Goal: Information Seeking & Learning: Learn about a topic

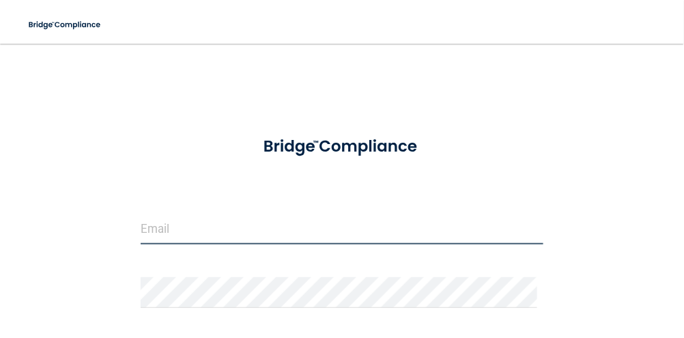
click at [232, 218] on input "email" at bounding box center [342, 229] width 403 height 31
type input "[PERSON_NAME][EMAIL_ADDRESS][PERSON_NAME][DOMAIN_NAME]"
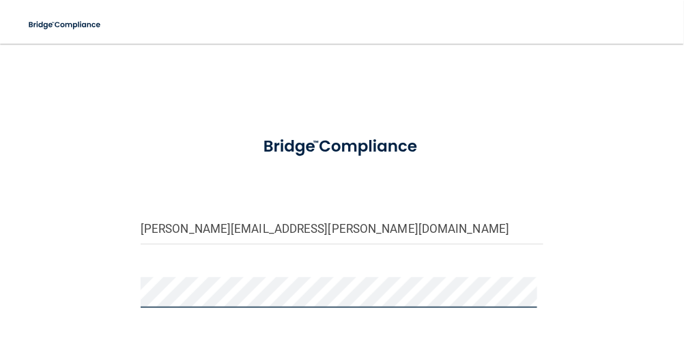
click at [500, 95] on div "[PERSON_NAME][EMAIL_ADDRESS][PERSON_NAME][DOMAIN_NAME] Invalid email/password. …" at bounding box center [341, 290] width 629 height 467
click at [118, 282] on div "kimberly.schafer@lansingpediatrics.com Invalid email/password. You don't have p…" at bounding box center [341, 290] width 629 height 467
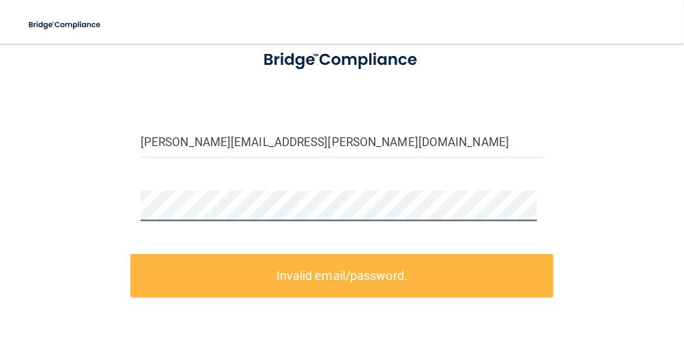
scroll to position [68, 0]
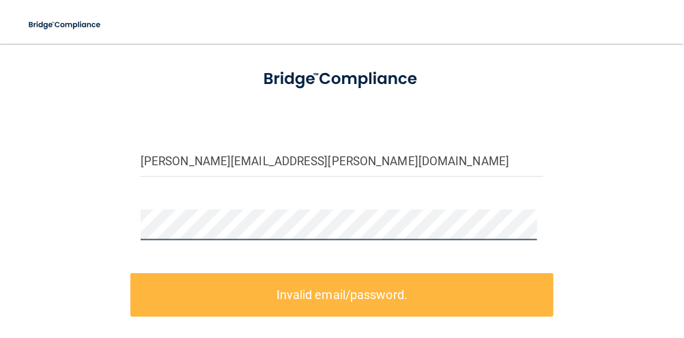
click at [21, 224] on main "kimberly.schafer@lansingpediatrics.com Invalid email/password. You don't have p…" at bounding box center [342, 191] width 684 height 294
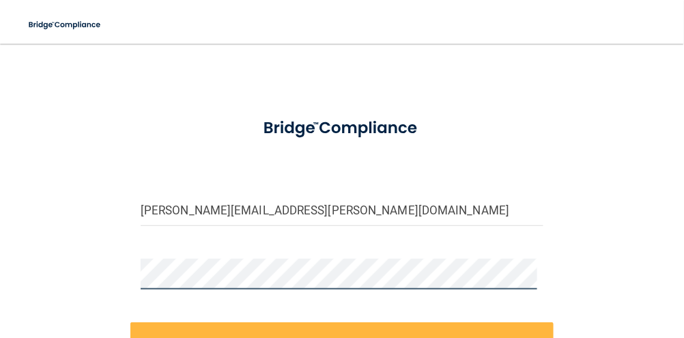
scroll to position [0, 0]
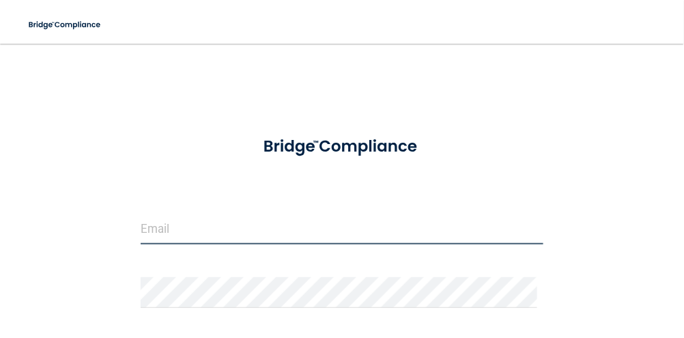
click at [244, 226] on input "email" at bounding box center [342, 229] width 403 height 31
type input "[PERSON_NAME][EMAIL_ADDRESS][PERSON_NAME][DOMAIN_NAME]"
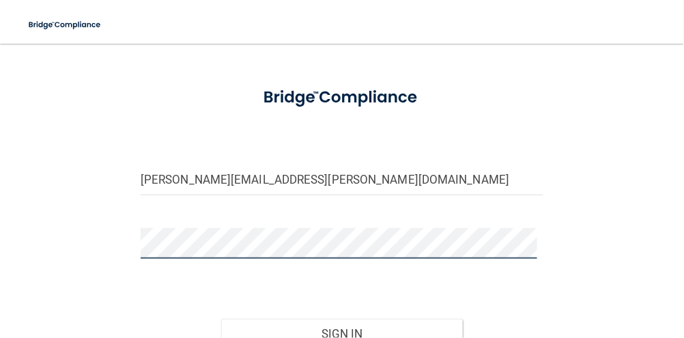
scroll to position [68, 0]
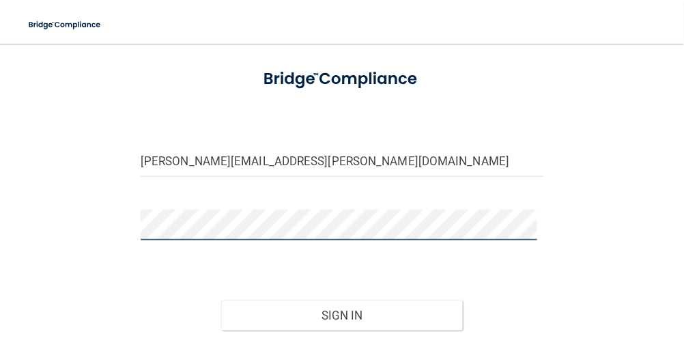
click at [221, 300] on button "Sign In" at bounding box center [342, 315] width 242 height 30
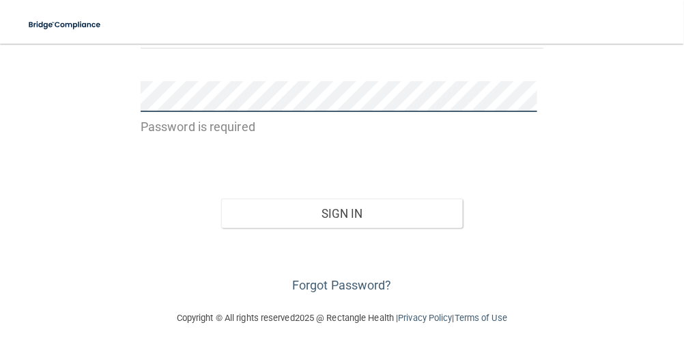
scroll to position [207, 0]
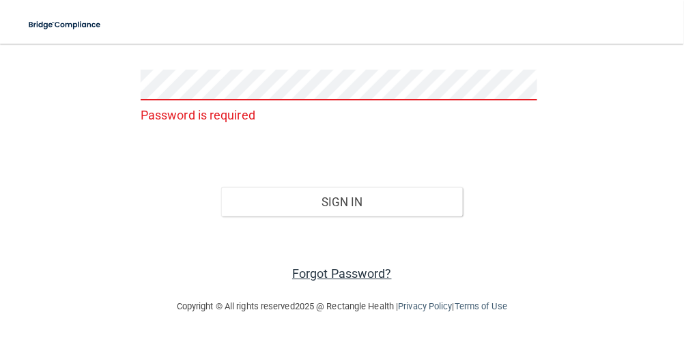
click at [357, 267] on link "Forgot Password?" at bounding box center [342, 273] width 100 height 14
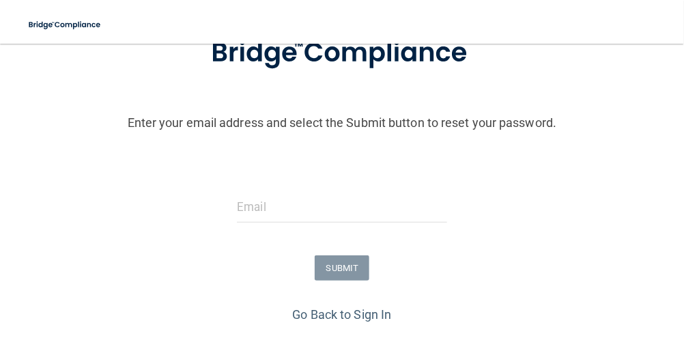
scroll to position [104, 0]
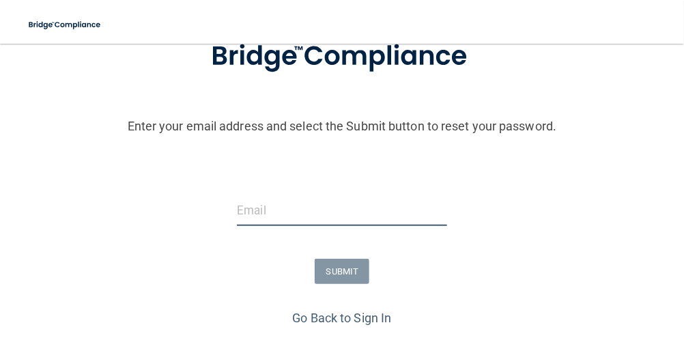
click at [267, 211] on input "email" at bounding box center [341, 210] width 209 height 31
type input "[PERSON_NAME][EMAIL_ADDRESS][PERSON_NAME][DOMAIN_NAME]"
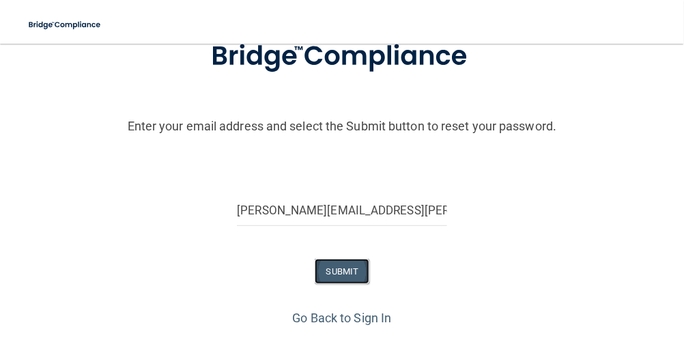
click at [341, 271] on button "SUBMIT" at bounding box center [341, 271] width 55 height 25
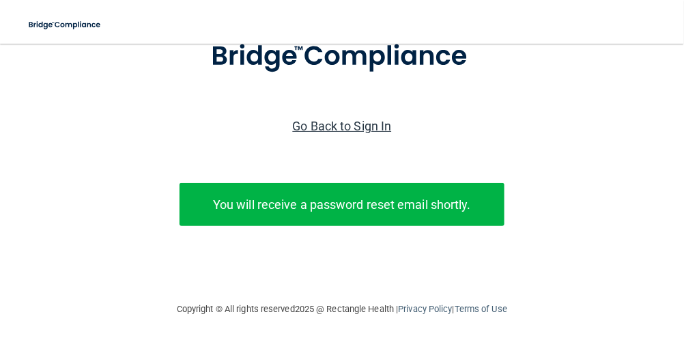
click at [349, 125] on link "Go Back to Sign In" at bounding box center [342, 126] width 99 height 14
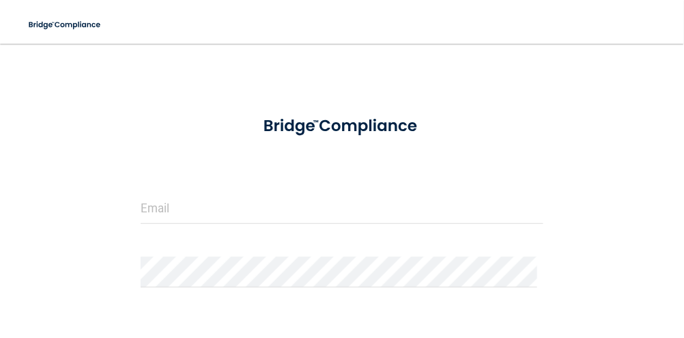
scroll to position [68, 0]
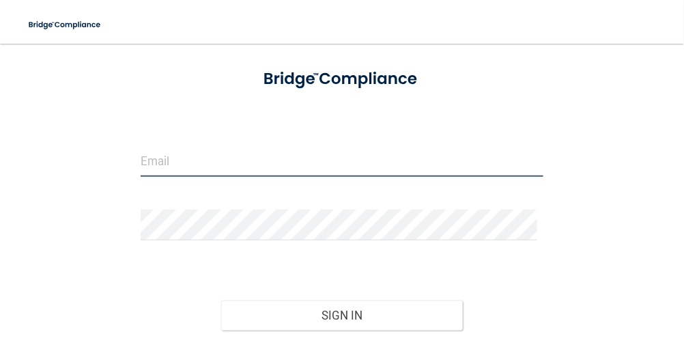
click at [211, 157] on input "email" at bounding box center [342, 161] width 403 height 31
type input "[PERSON_NAME][EMAIL_ADDRESS][PERSON_NAME][DOMAIN_NAME]"
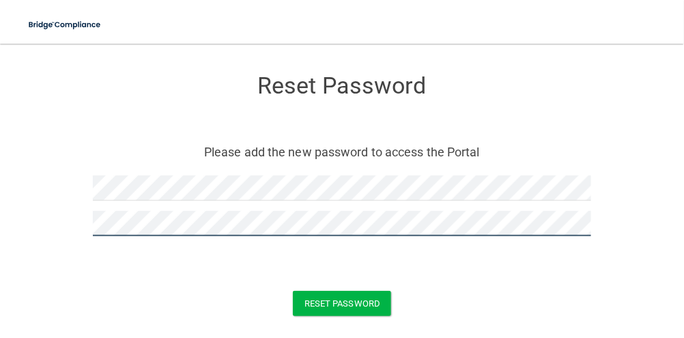
click at [293, 291] on button "Reset Password" at bounding box center [342, 303] width 98 height 25
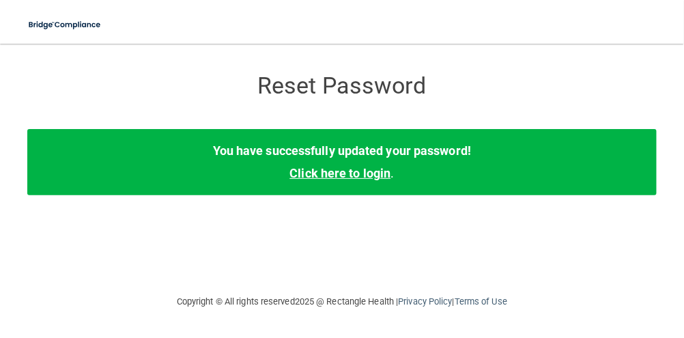
click at [355, 175] on link "Click here to login" at bounding box center [339, 173] width 101 height 14
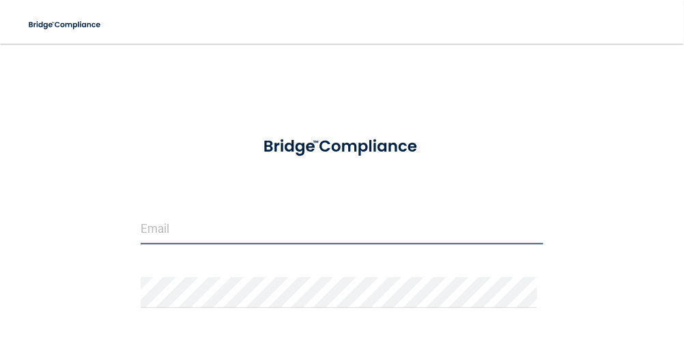
click at [179, 229] on input "email" at bounding box center [342, 229] width 403 height 31
type input "[PERSON_NAME][EMAIL_ADDRESS][PERSON_NAME][DOMAIN_NAME]"
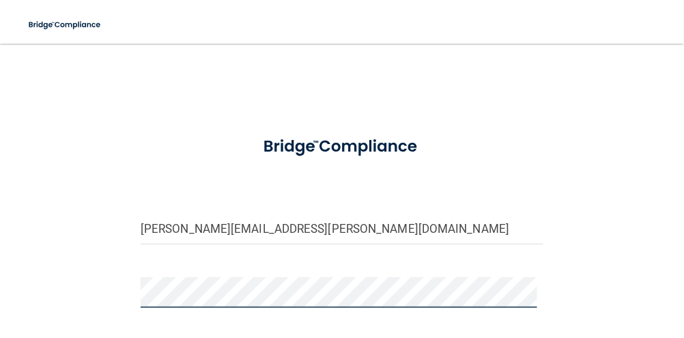
scroll to position [68, 0]
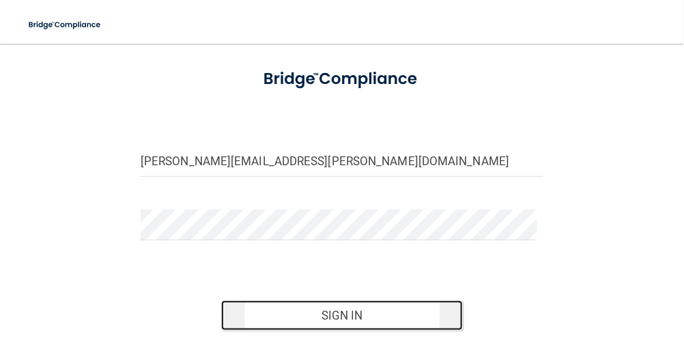
click at [349, 312] on button "Sign In" at bounding box center [342, 315] width 242 height 30
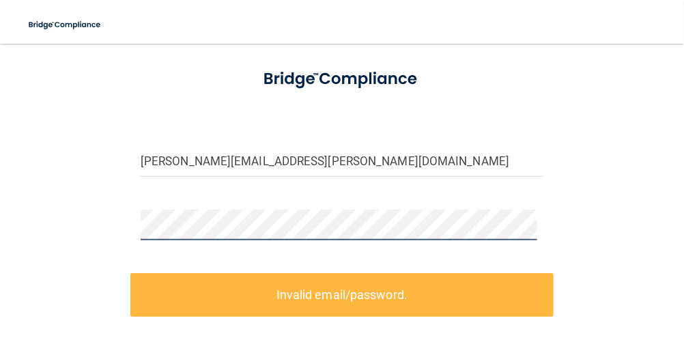
click at [67, 229] on div "[PERSON_NAME][EMAIL_ADDRESS][PERSON_NAME][DOMAIN_NAME] Invalid email/password. …" at bounding box center [341, 223] width 629 height 467
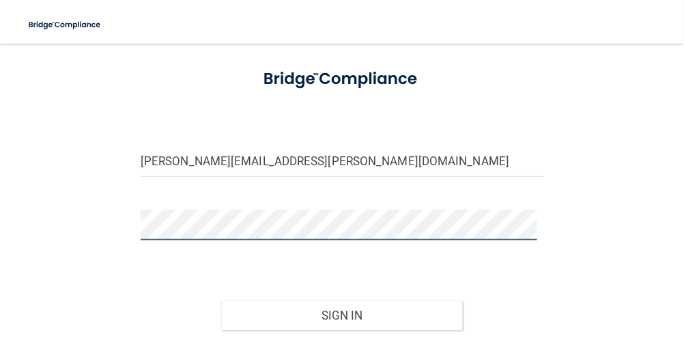
click at [221, 300] on button "Sign In" at bounding box center [342, 315] width 242 height 30
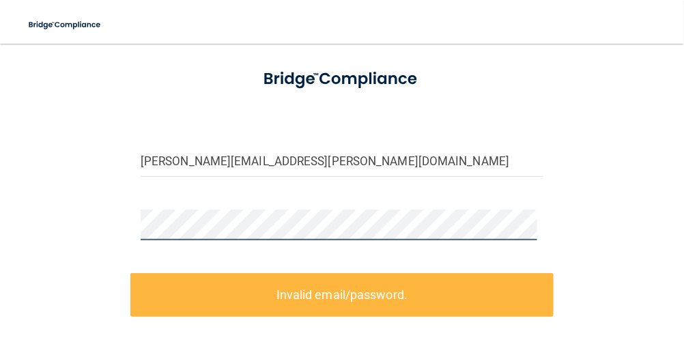
click at [69, 217] on div "[PERSON_NAME][EMAIL_ADDRESS][PERSON_NAME][DOMAIN_NAME] Invalid email/password. …" at bounding box center [341, 223] width 629 height 467
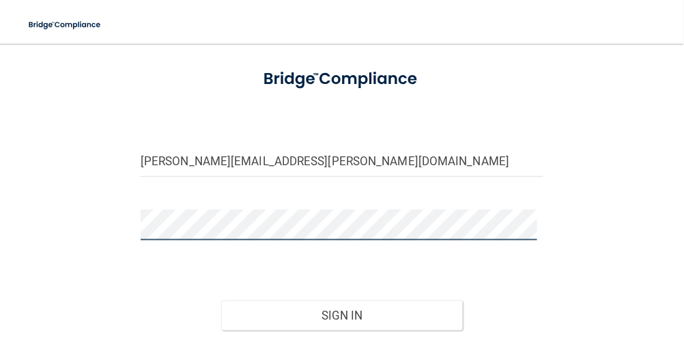
click at [221, 300] on button "Sign In" at bounding box center [342, 315] width 242 height 30
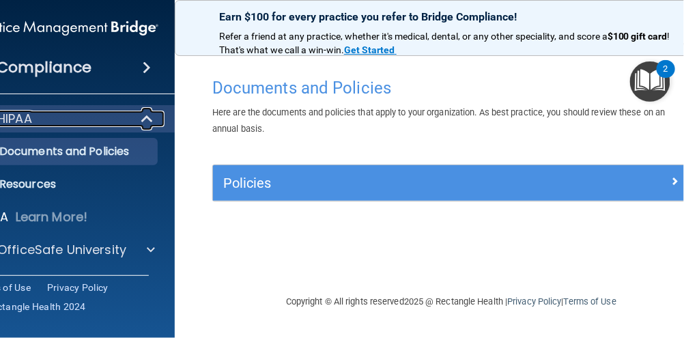
click at [27, 117] on p "HIPAA" at bounding box center [14, 119] width 35 height 16
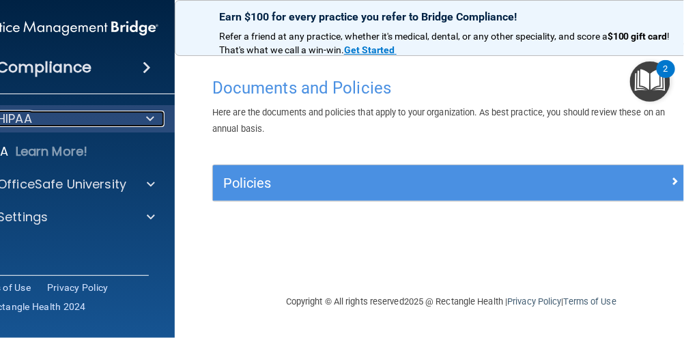
click at [142, 117] on div at bounding box center [147, 119] width 33 height 16
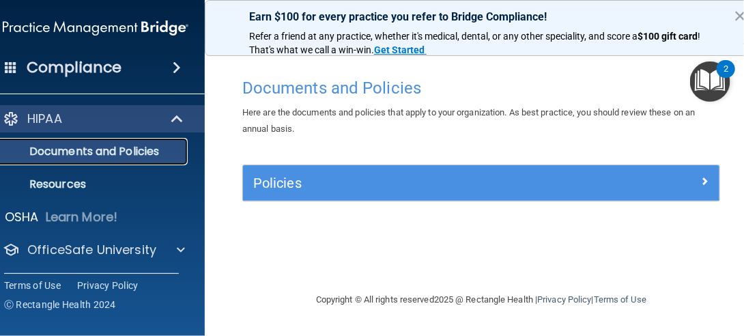
click at [87, 155] on p "Documents and Policies" at bounding box center [88, 152] width 186 height 14
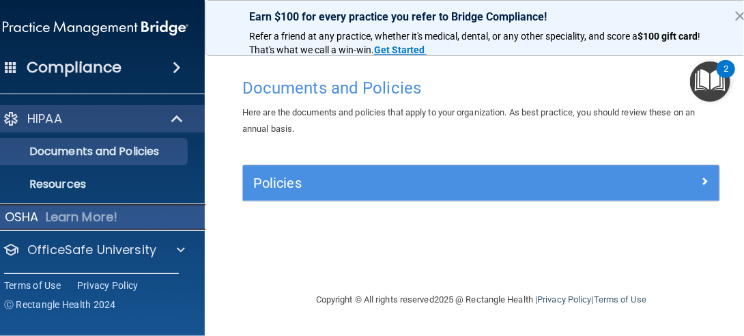
click at [18, 219] on p "OSHA" at bounding box center [22, 217] width 34 height 16
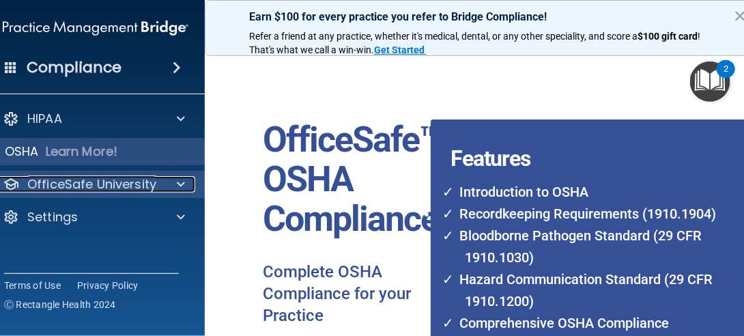
click at [177, 186] on span at bounding box center [181, 184] width 8 height 16
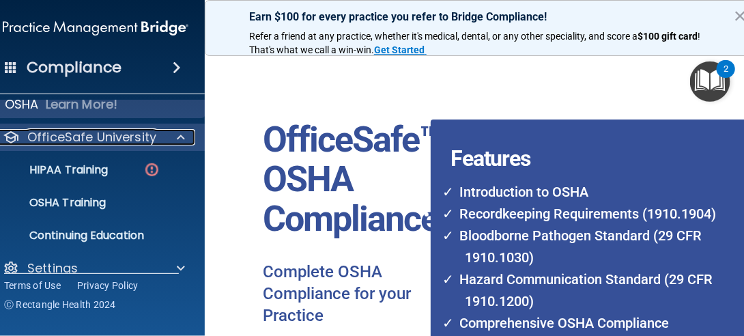
scroll to position [66, 0]
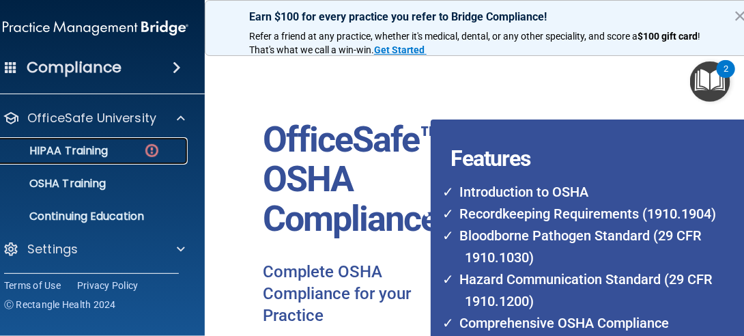
click at [55, 149] on p "HIPAA Training" at bounding box center [51, 151] width 113 height 14
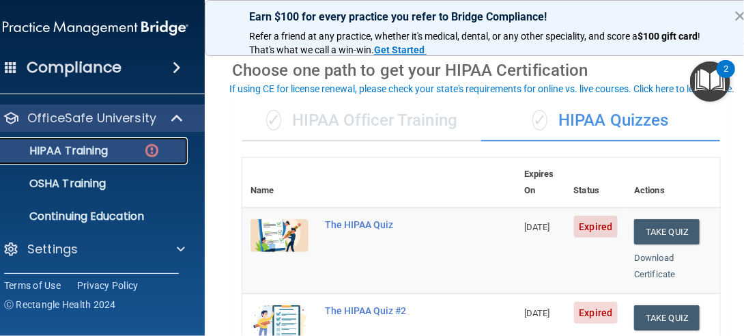
scroll to position [68, 0]
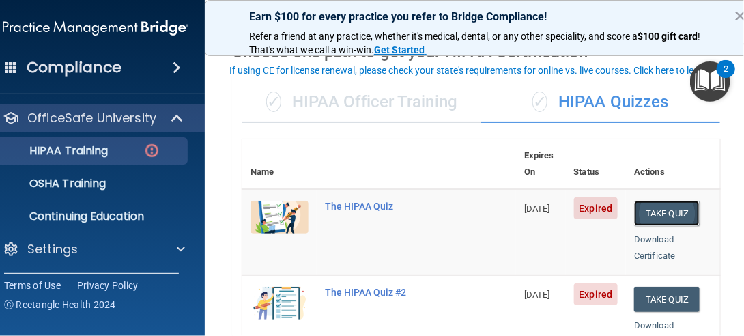
click at [670, 201] on button "Take Quiz" at bounding box center [666, 213] width 65 height 25
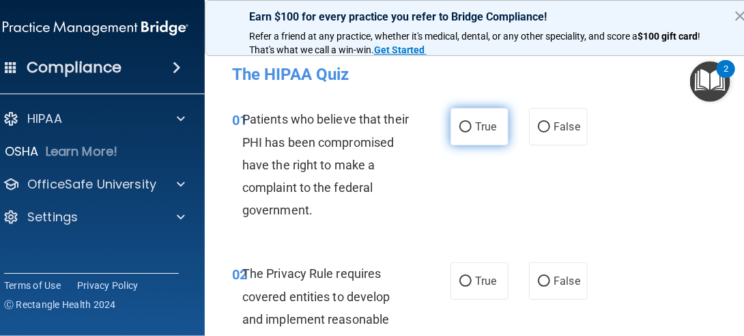
click at [463, 130] on input "True" at bounding box center [465, 127] width 12 height 10
radio input "true"
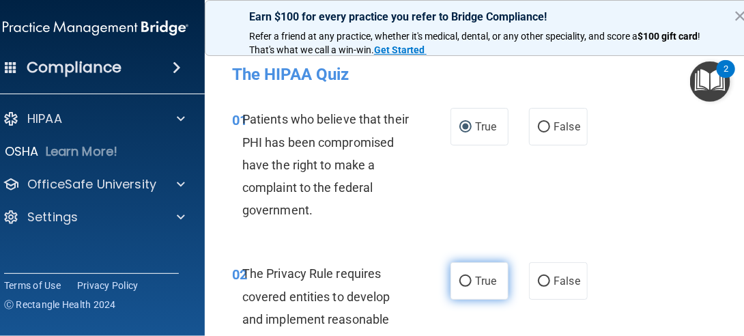
click at [461, 278] on input "True" at bounding box center [465, 281] width 12 height 10
radio input "true"
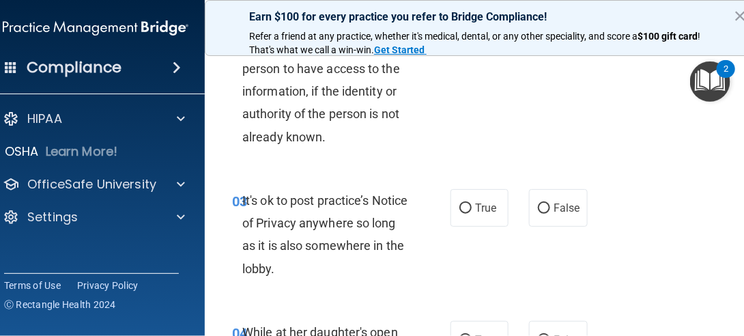
scroll to position [409, 0]
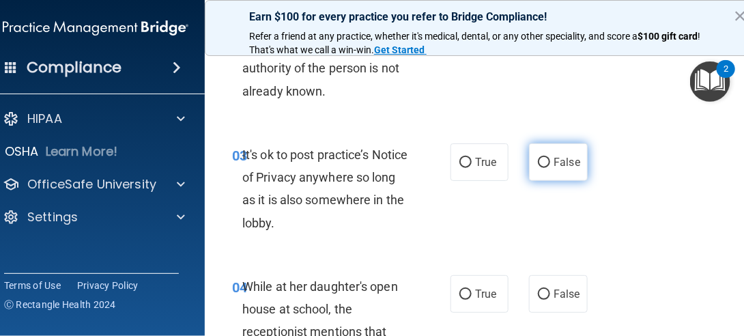
click at [539, 153] on label "False" at bounding box center [558, 162] width 58 height 38
click at [539, 158] on input "False" at bounding box center [544, 163] width 12 height 10
radio input "true"
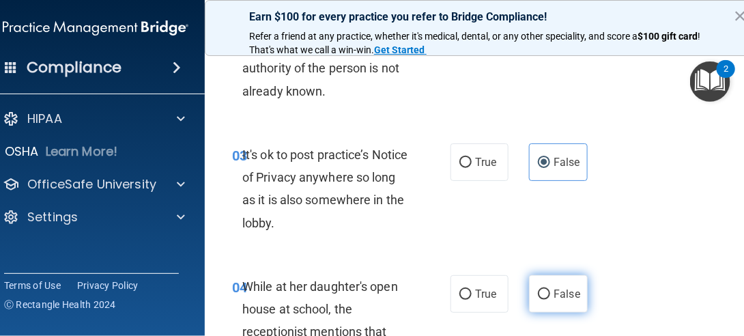
click at [536, 299] on label "False" at bounding box center [558, 294] width 58 height 38
click at [538, 299] on input "False" at bounding box center [544, 294] width 12 height 10
radio input "true"
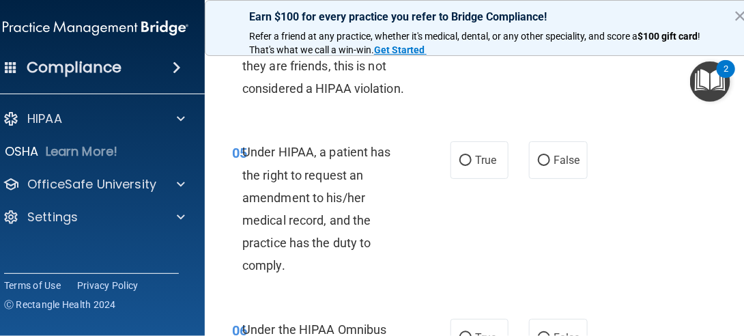
scroll to position [750, 0]
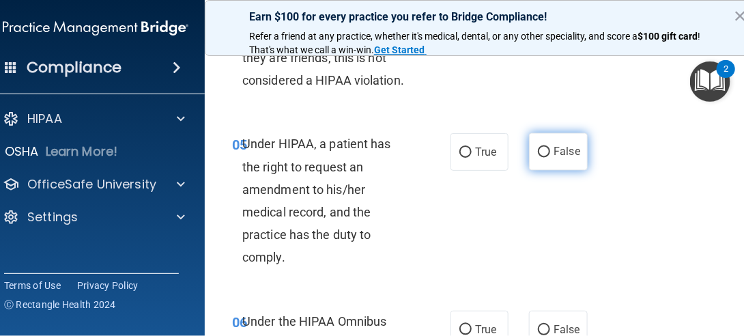
click at [553, 154] on span "False" at bounding box center [566, 151] width 27 height 13
click at [549, 154] on input "False" at bounding box center [544, 152] width 12 height 10
radio input "true"
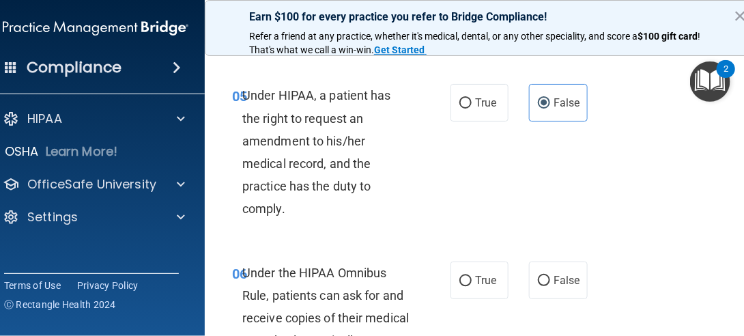
scroll to position [886, 0]
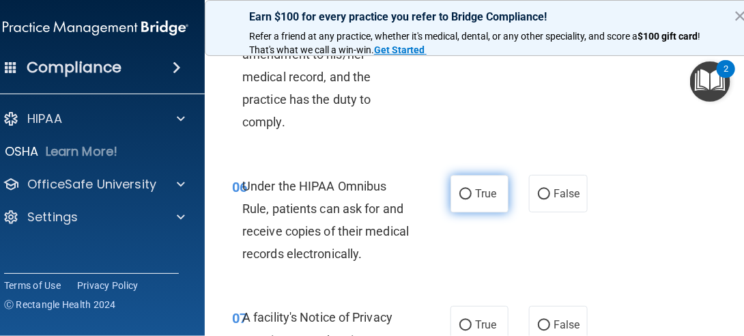
click at [453, 191] on label "True" at bounding box center [479, 194] width 58 height 38
click at [459, 191] on input "True" at bounding box center [465, 194] width 12 height 10
radio input "true"
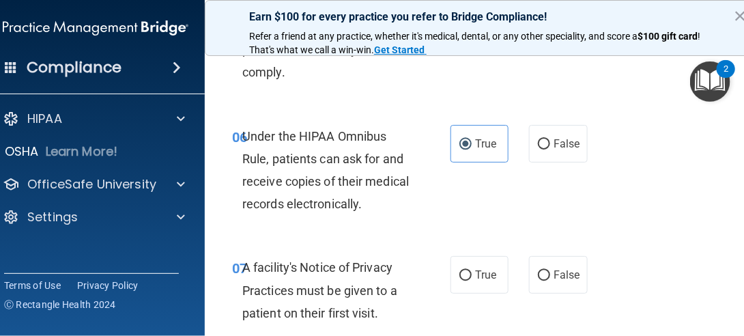
scroll to position [955, 0]
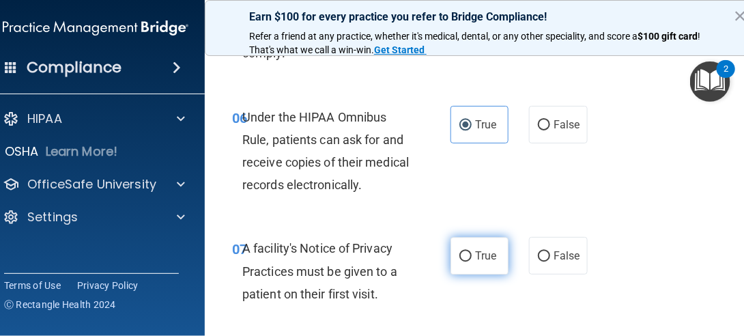
click at [475, 261] on span "True" at bounding box center [485, 255] width 21 height 13
click at [471, 261] on input "True" at bounding box center [465, 256] width 12 height 10
radio input "true"
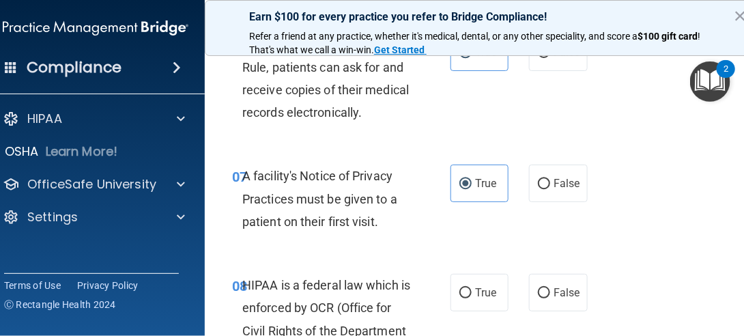
scroll to position [1092, 0]
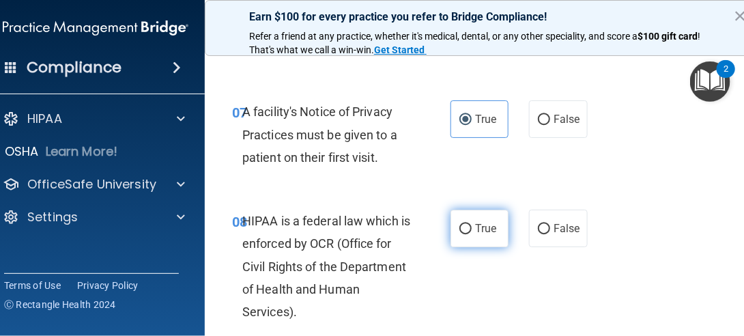
click at [465, 228] on input "True" at bounding box center [465, 229] width 12 height 10
radio input "true"
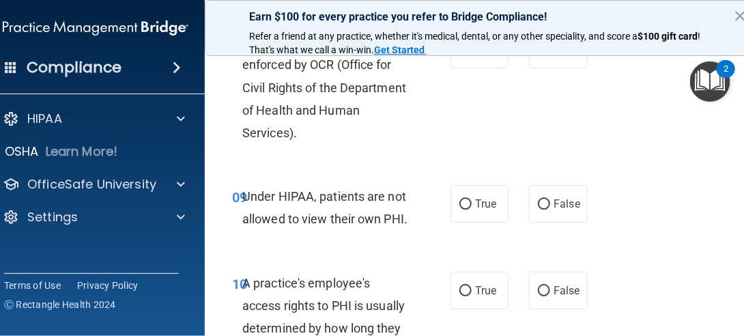
scroll to position [1296, 0]
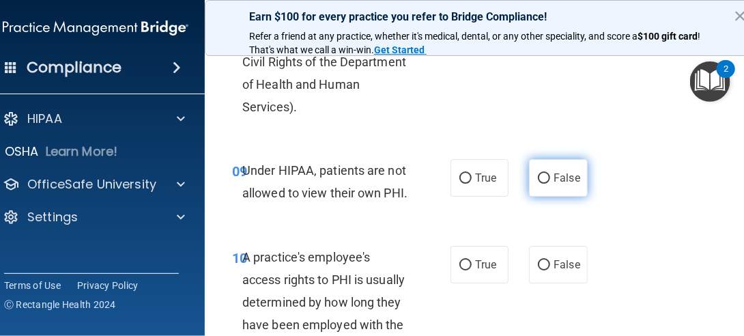
click at [546, 183] on label "False" at bounding box center [558, 178] width 58 height 38
click at [546, 183] on input "False" at bounding box center [544, 178] width 12 height 10
radio input "true"
drag, startPoint x: 533, startPoint y: 301, endPoint x: 533, endPoint y: 290, distance: 10.9
click at [531, 301] on div "10 A practice's employee's access rights to PHI is usually determined by how lo…" at bounding box center [481, 306] width 518 height 154
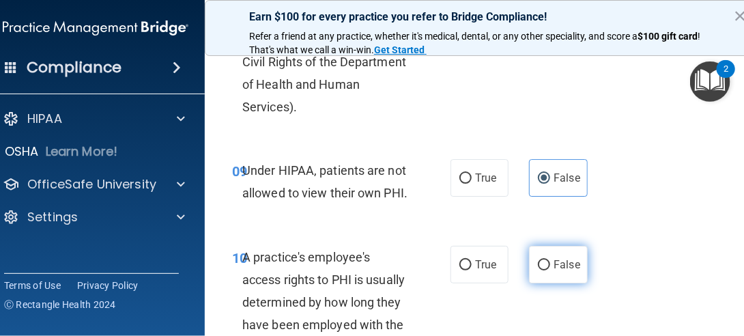
click at [538, 264] on input "False" at bounding box center [544, 265] width 12 height 10
radio input "true"
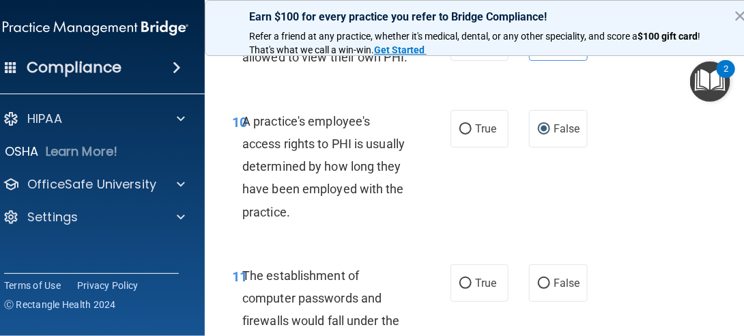
scroll to position [1501, 0]
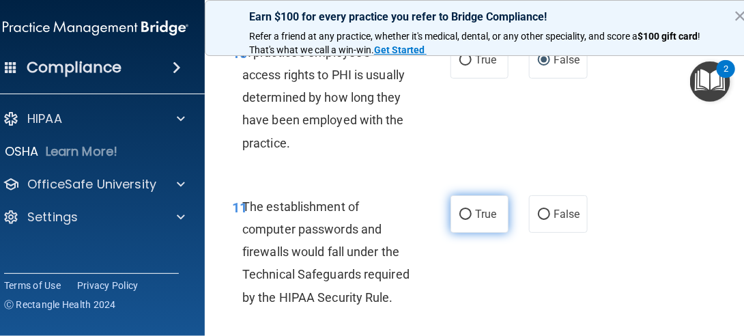
click at [475, 218] on span "True" at bounding box center [485, 213] width 21 height 13
click at [471, 218] on input "True" at bounding box center [465, 214] width 12 height 10
radio input "true"
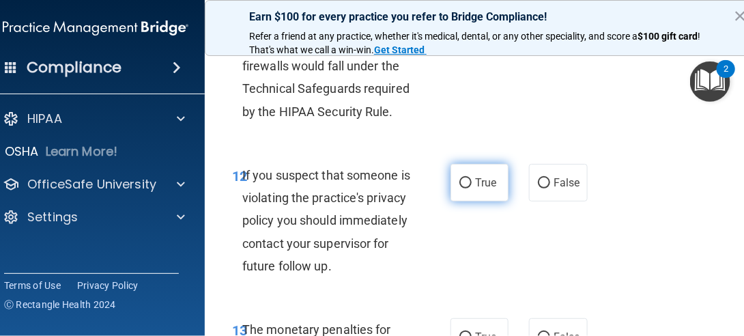
scroll to position [1705, 0]
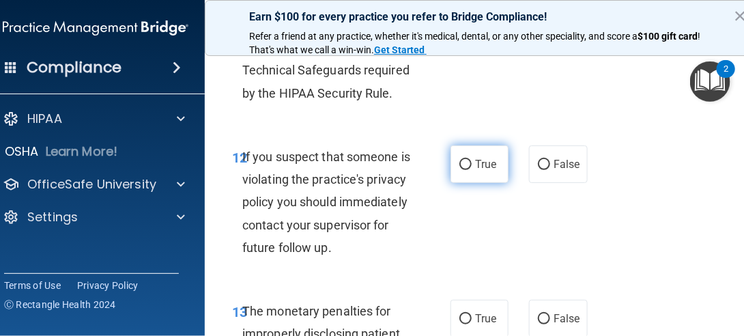
click at [475, 162] on span "True" at bounding box center [485, 164] width 21 height 13
click at [471, 162] on input "True" at bounding box center [465, 165] width 12 height 10
radio input "true"
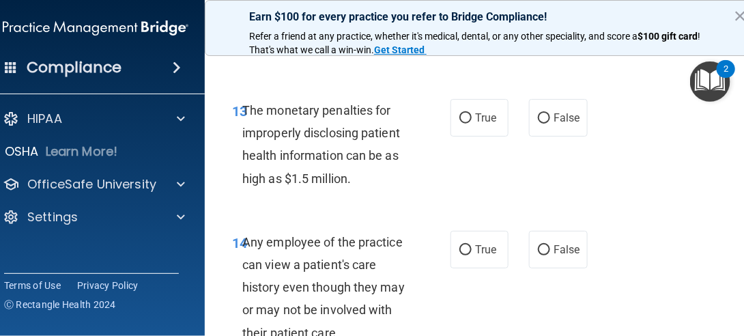
scroll to position [1910, 0]
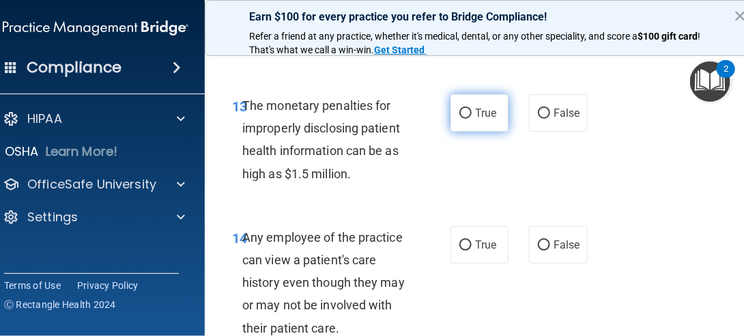
click at [475, 119] on span "True" at bounding box center [485, 112] width 21 height 13
click at [471, 119] on input "True" at bounding box center [465, 113] width 12 height 10
radio input "true"
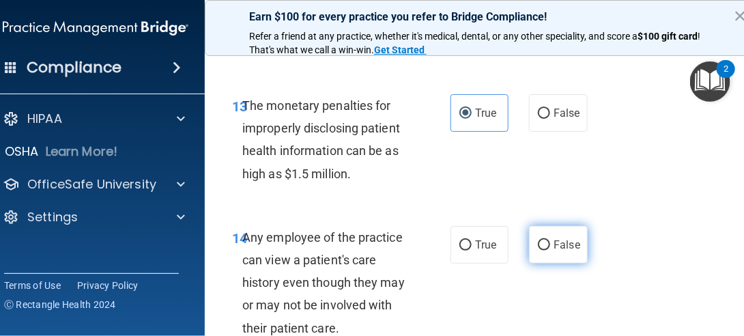
click at [553, 251] on span "False" at bounding box center [566, 244] width 27 height 13
click at [550, 250] on input "False" at bounding box center [544, 245] width 12 height 10
radio input "true"
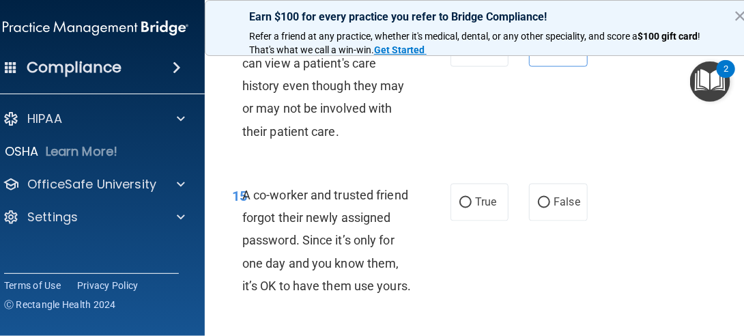
scroll to position [2115, 0]
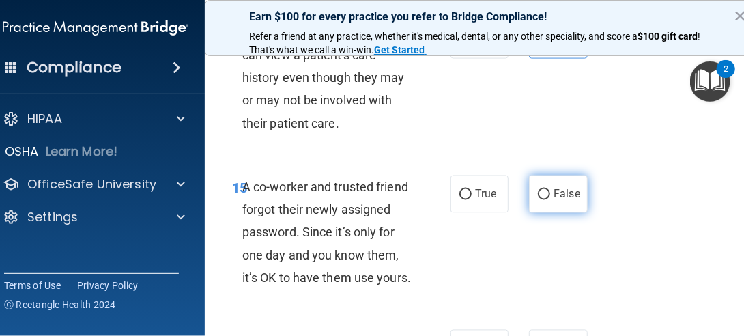
click at [553, 213] on label "False" at bounding box center [558, 194] width 58 height 38
click at [550, 200] on input "False" at bounding box center [544, 195] width 12 height 10
radio input "true"
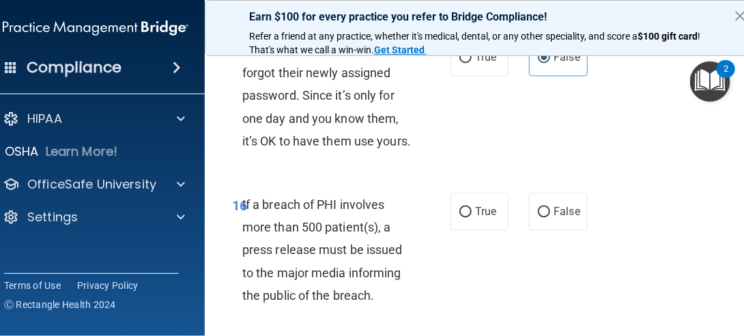
scroll to position [2320, 0]
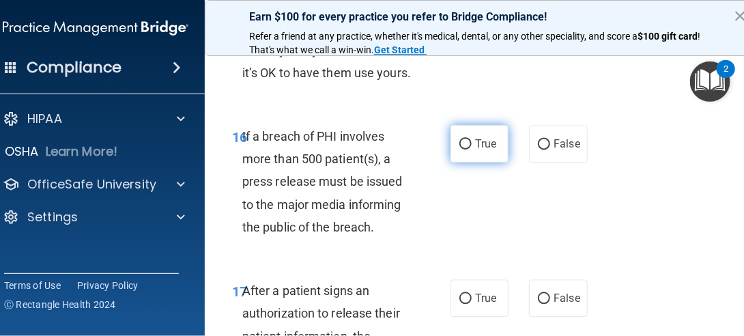
click at [475, 150] on span "True" at bounding box center [485, 143] width 21 height 13
click at [471, 149] on input "True" at bounding box center [465, 144] width 12 height 10
radio input "true"
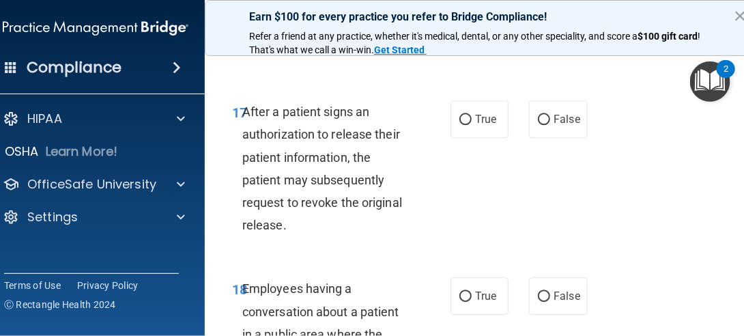
scroll to position [2524, 0]
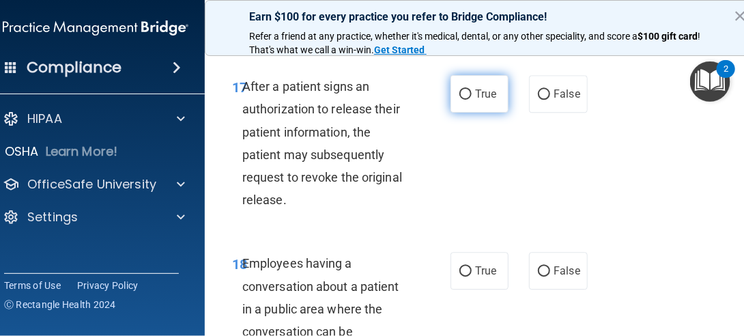
click at [475, 113] on label "True" at bounding box center [479, 94] width 58 height 38
click at [471, 100] on input "True" at bounding box center [465, 94] width 12 height 10
radio input "true"
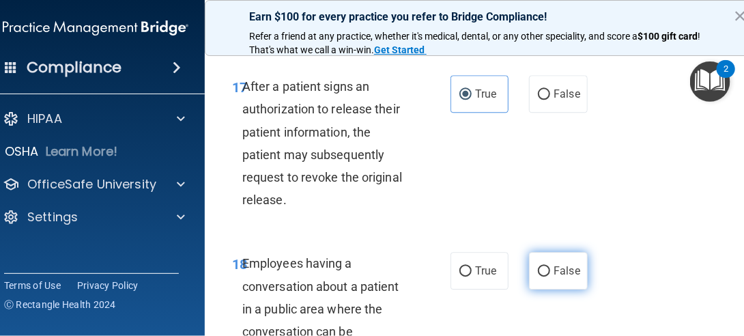
click at [553, 277] on span "False" at bounding box center [566, 270] width 27 height 13
click at [550, 276] on input "False" at bounding box center [544, 271] width 12 height 10
radio input "true"
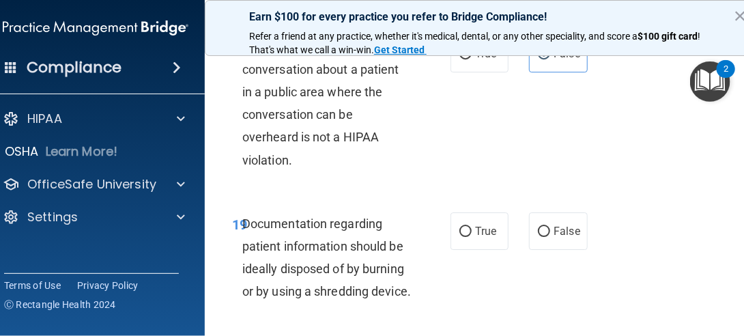
scroll to position [2796, 0]
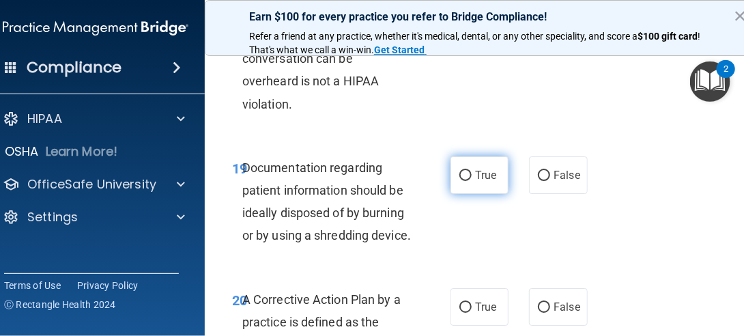
click at [465, 181] on input "True" at bounding box center [465, 176] width 12 height 10
radio input "true"
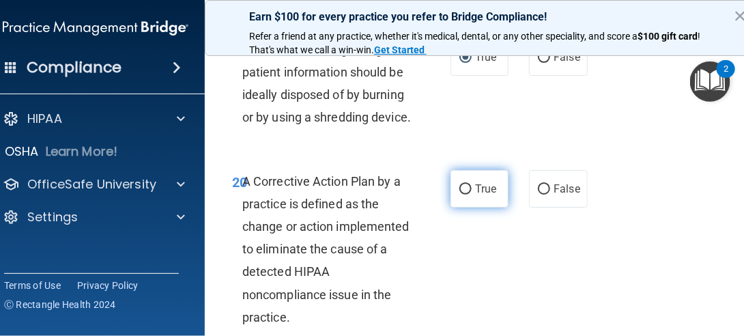
scroll to position [2934, 0]
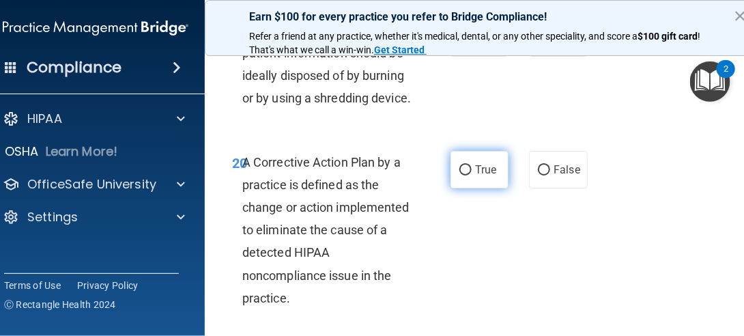
click at [468, 188] on label "True" at bounding box center [479, 170] width 58 height 38
click at [468, 175] on input "True" at bounding box center [465, 170] width 12 height 10
radio input "true"
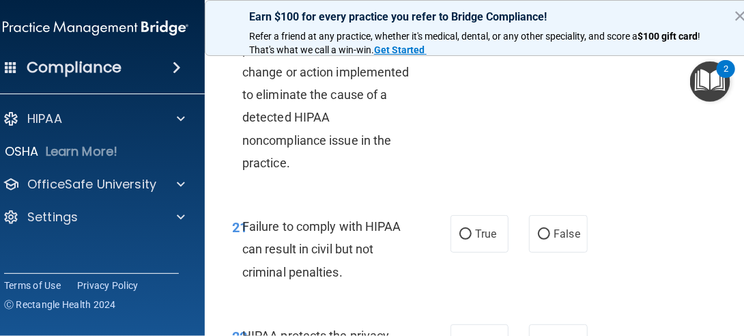
scroll to position [3069, 0]
click at [561, 239] on span "False" at bounding box center [566, 232] width 27 height 13
click at [550, 239] on input "False" at bounding box center [544, 234] width 12 height 10
radio input "true"
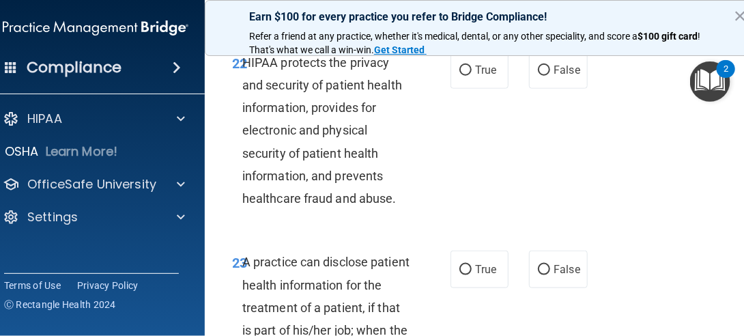
scroll to position [3342, 0]
click at [467, 88] on label "True" at bounding box center [479, 69] width 58 height 38
click at [467, 75] on input "True" at bounding box center [465, 70] width 12 height 10
radio input "true"
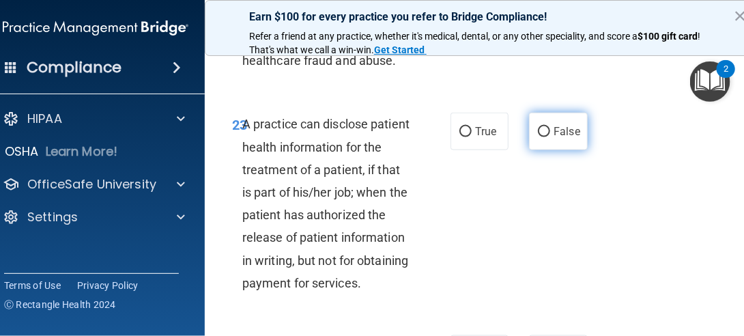
click at [544, 150] on label "False" at bounding box center [558, 132] width 58 height 38
click at [544, 137] on input "False" at bounding box center [544, 132] width 12 height 10
radio input "true"
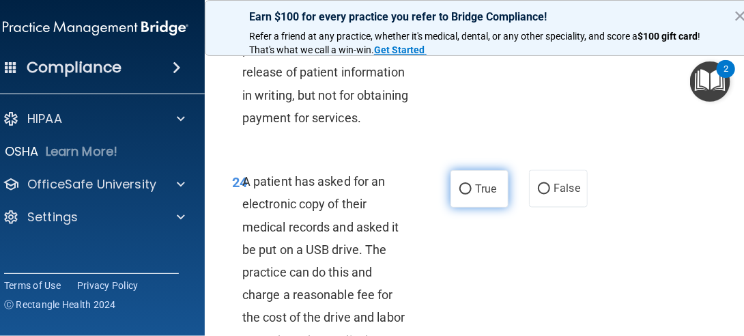
scroll to position [3684, 0]
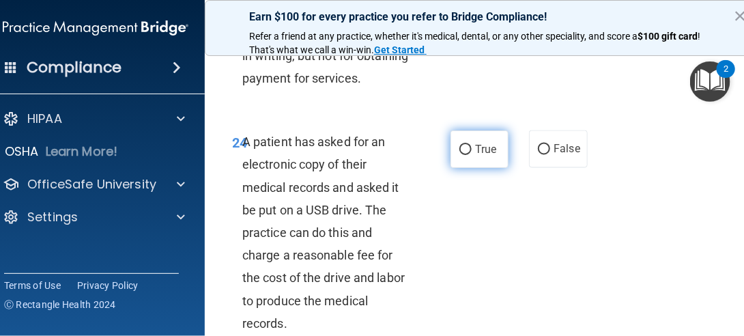
click at [469, 168] on label "True" at bounding box center [479, 149] width 58 height 38
click at [469, 155] on input "True" at bounding box center [465, 150] width 12 height 10
radio input "true"
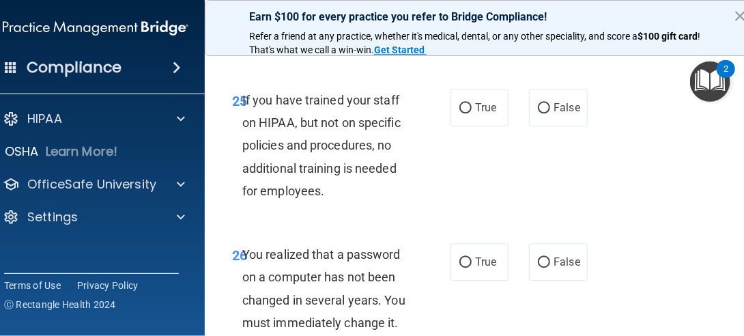
scroll to position [4025, 0]
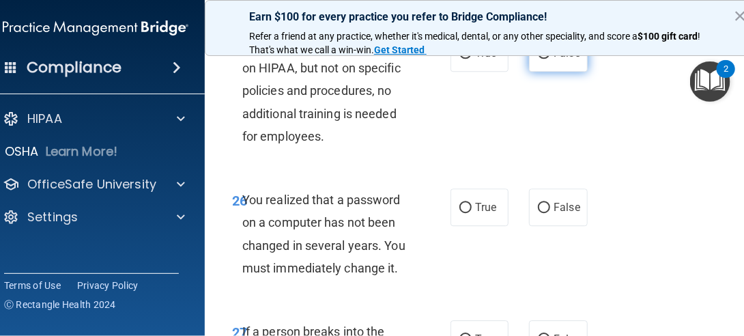
click at [553, 72] on label "False" at bounding box center [558, 53] width 58 height 38
click at [550, 59] on input "False" at bounding box center [544, 53] width 12 height 10
radio input "true"
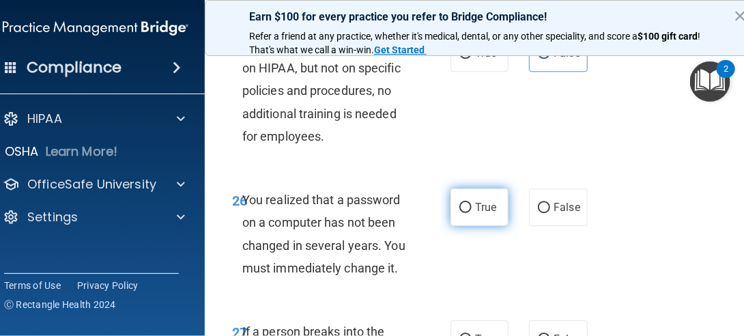
click at [475, 214] on span "True" at bounding box center [485, 207] width 21 height 13
click at [471, 213] on input "True" at bounding box center [465, 208] width 12 height 10
radio input "true"
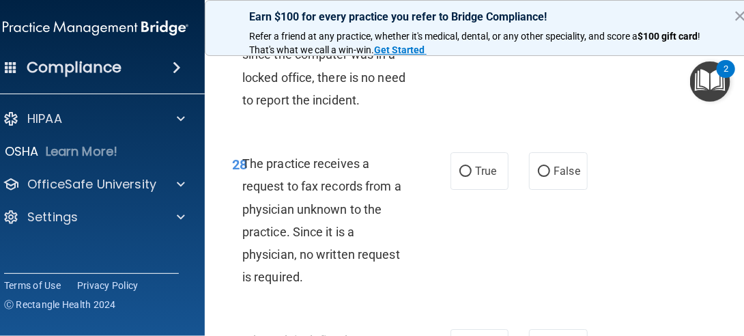
scroll to position [4366, 0]
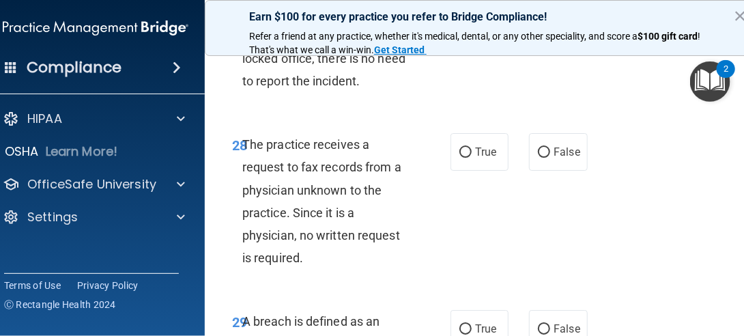
radio input "true"
click at [564, 158] on span "False" at bounding box center [566, 151] width 27 height 13
click at [550, 158] on input "False" at bounding box center [544, 152] width 12 height 10
radio input "true"
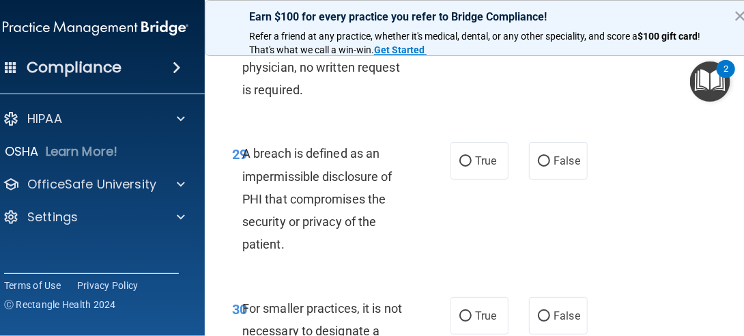
scroll to position [4571, 0]
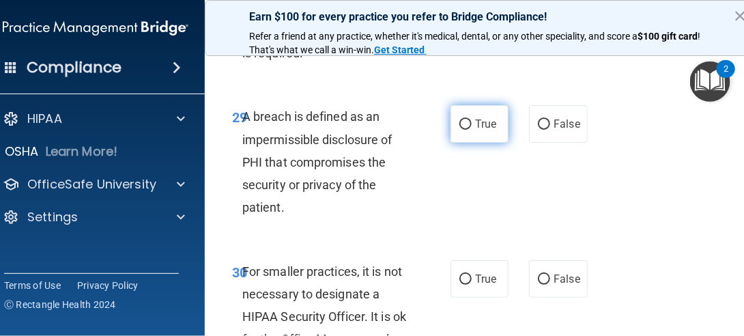
click at [475, 130] on span "True" at bounding box center [485, 123] width 21 height 13
click at [470, 130] on input "True" at bounding box center [465, 124] width 12 height 10
radio input "true"
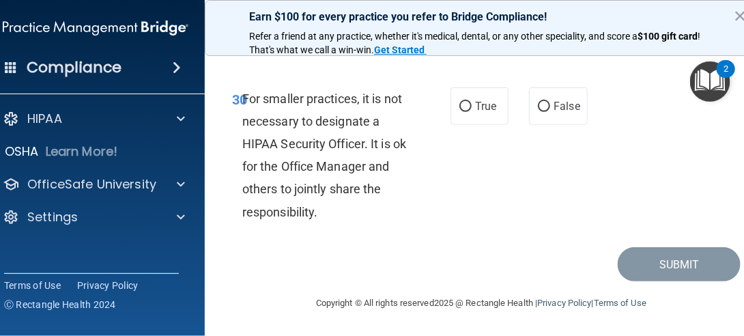
scroll to position [4775, 0]
click at [553, 113] on span "False" at bounding box center [566, 106] width 27 height 13
click at [550, 112] on input "False" at bounding box center [544, 107] width 12 height 10
radio input "true"
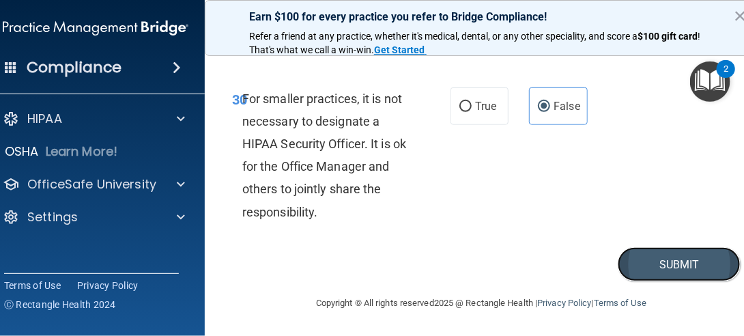
click at [683, 282] on button "Submit" at bounding box center [678, 264] width 123 height 35
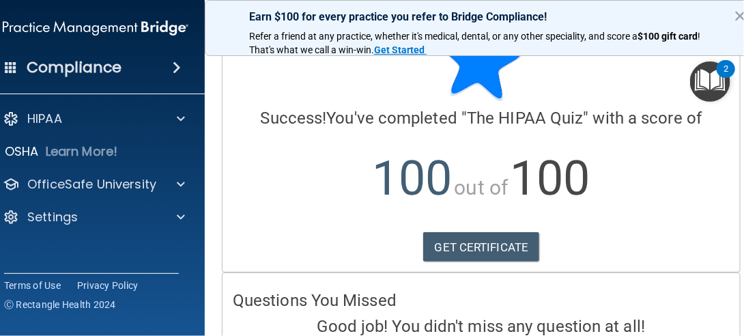
scroll to position [68, 0]
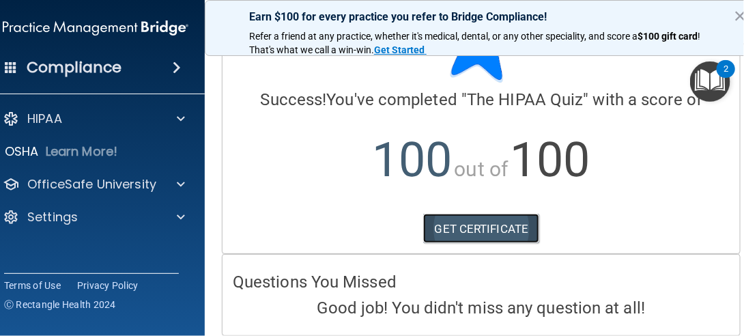
click at [502, 226] on link "GET CERTIFICATE" at bounding box center [481, 229] width 117 height 30
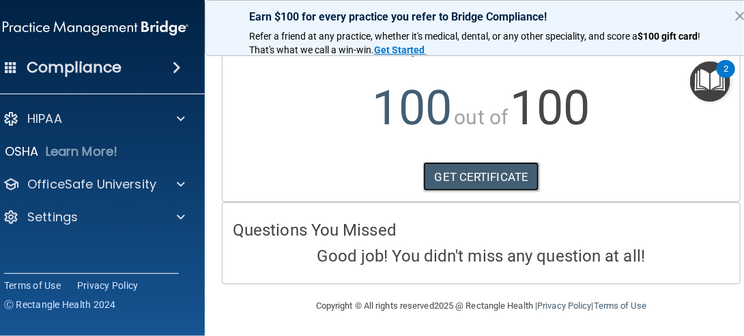
scroll to position [119, 0]
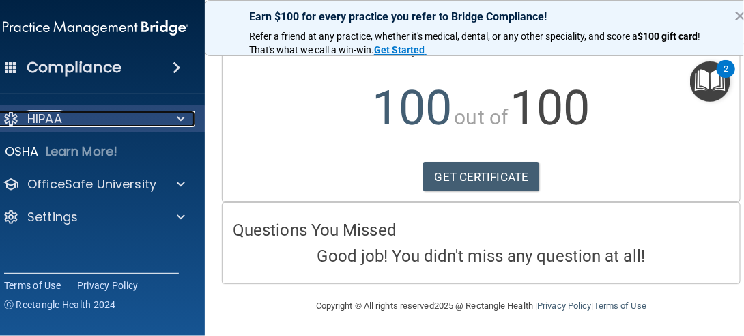
click at [184, 124] on div at bounding box center [179, 119] width 34 height 16
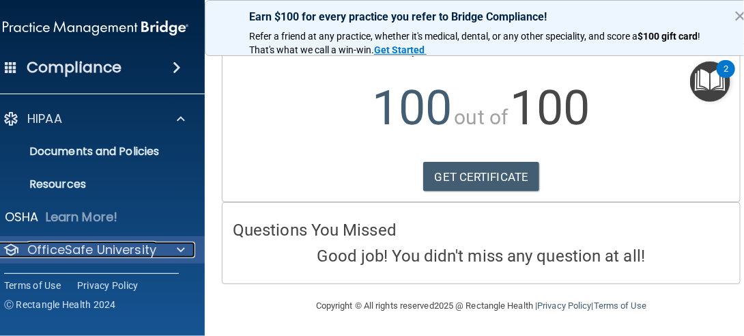
click at [177, 254] on span at bounding box center [181, 250] width 8 height 16
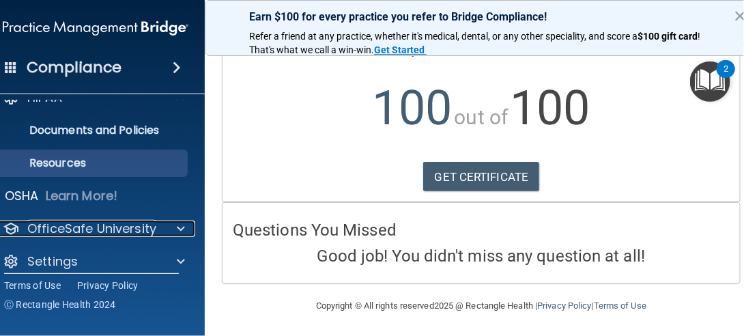
scroll to position [33, 0]
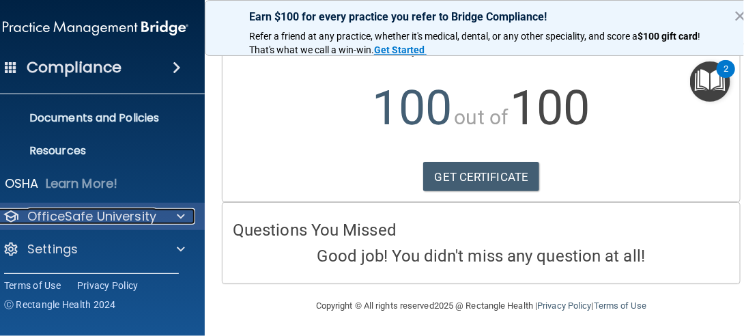
click at [179, 223] on span at bounding box center [181, 216] width 8 height 16
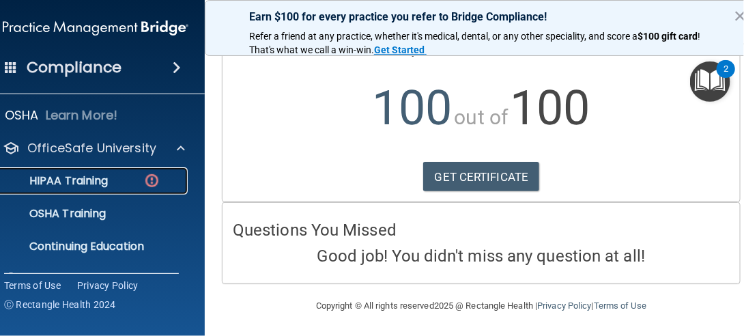
click at [91, 181] on p "HIPAA Training" at bounding box center [51, 181] width 113 height 14
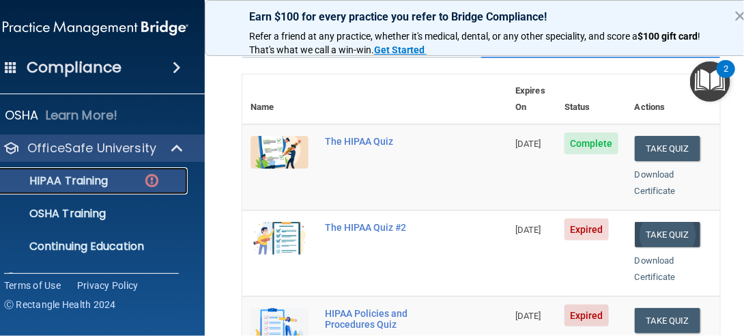
scroll to position [151, 0]
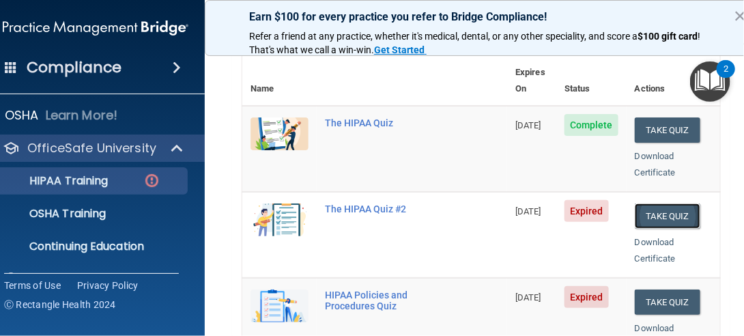
click at [677, 203] on button "Take Quiz" at bounding box center [666, 215] width 65 height 25
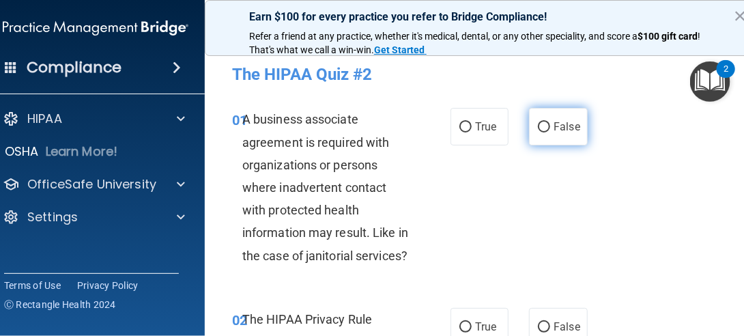
drag, startPoint x: 546, startPoint y: 128, endPoint x: 544, endPoint y: 136, distance: 8.4
click at [546, 129] on label "False" at bounding box center [558, 127] width 58 height 38
click at [546, 129] on input "False" at bounding box center [544, 127] width 12 height 10
radio input "true"
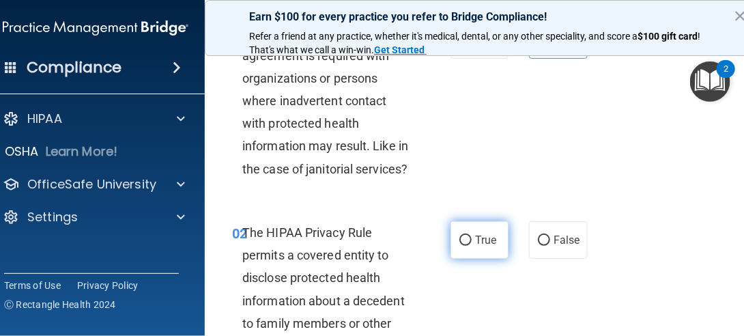
scroll to position [136, 0]
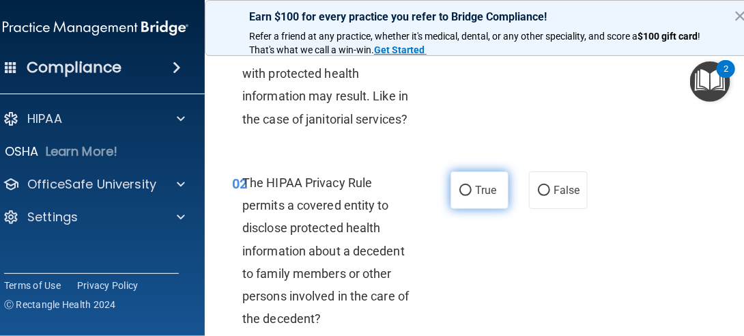
click at [475, 192] on span "True" at bounding box center [485, 190] width 21 height 13
click at [471, 192] on input "True" at bounding box center [465, 191] width 12 height 10
radio input "true"
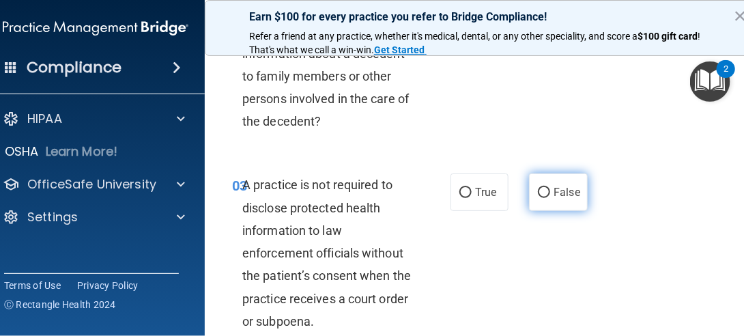
scroll to position [340, 0]
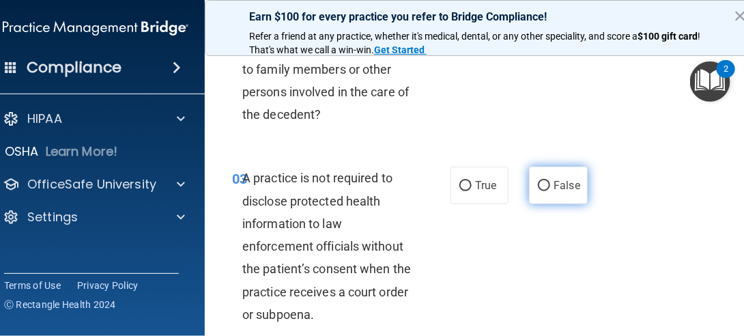
click at [573, 182] on span "False" at bounding box center [566, 185] width 27 height 13
click at [550, 182] on input "False" at bounding box center [544, 186] width 12 height 10
radio input "true"
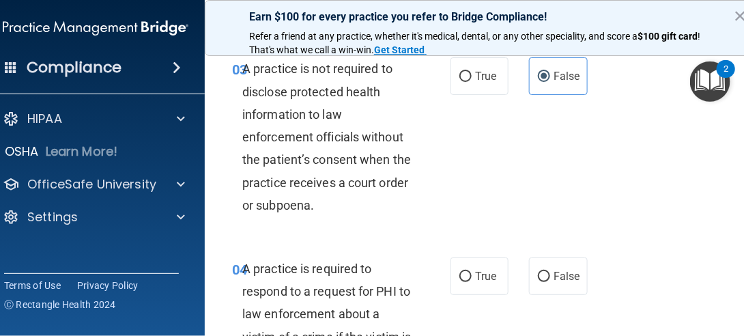
scroll to position [478, 0]
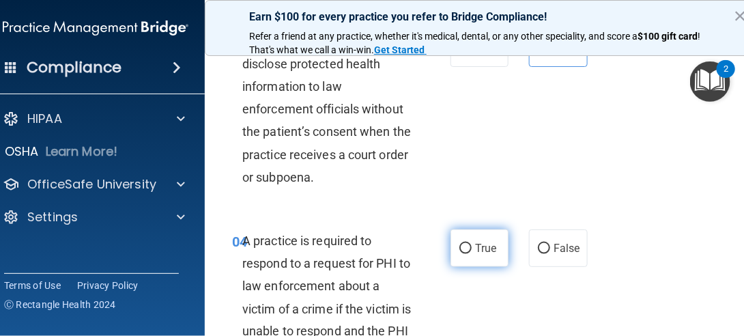
click at [475, 248] on span "True" at bounding box center [485, 248] width 21 height 13
click at [471, 248] on input "True" at bounding box center [465, 249] width 12 height 10
radio input "true"
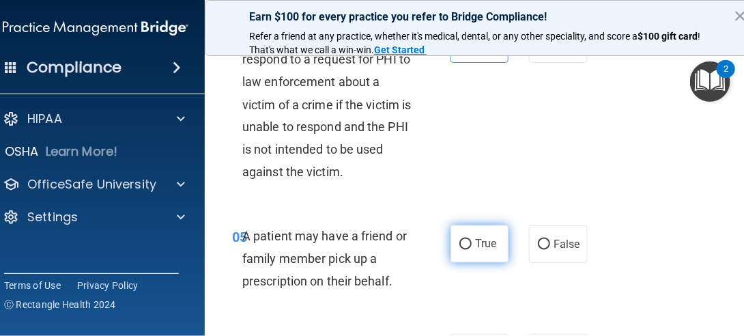
scroll to position [682, 0]
click at [450, 241] on label "True" at bounding box center [479, 243] width 58 height 38
click at [459, 241] on input "True" at bounding box center [465, 244] width 12 height 10
radio input "true"
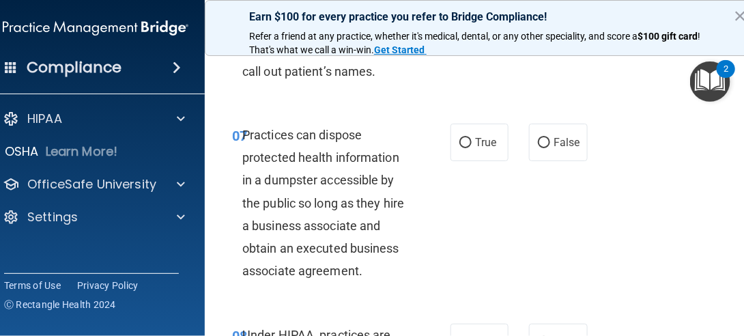
scroll to position [886, 0]
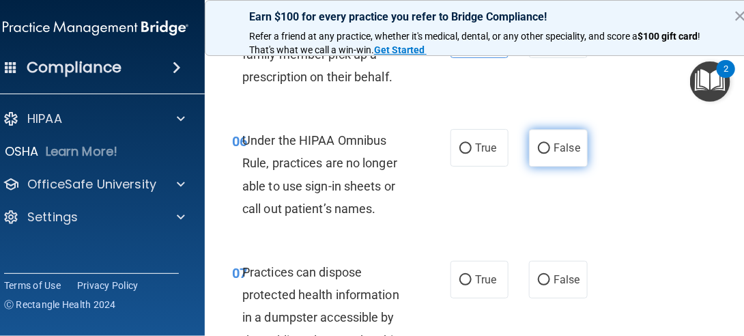
drag, startPoint x: 542, startPoint y: 154, endPoint x: 573, endPoint y: 221, distance: 73.9
click at [543, 154] on label "False" at bounding box center [558, 148] width 58 height 38
click at [543, 153] on input "False" at bounding box center [544, 148] width 12 height 10
radio input "true"
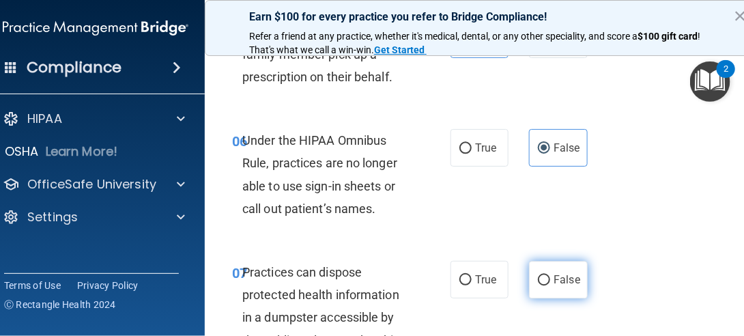
click at [559, 286] on label "False" at bounding box center [558, 280] width 58 height 38
click at [550, 285] on input "False" at bounding box center [544, 280] width 12 height 10
radio input "true"
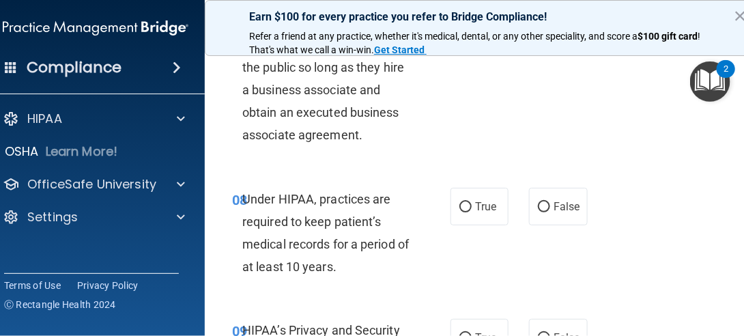
scroll to position [1228, 0]
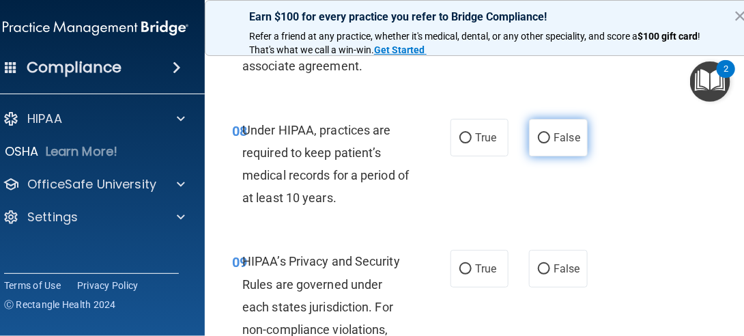
click at [553, 137] on span "False" at bounding box center [566, 137] width 27 height 13
click at [550, 137] on input "False" at bounding box center [544, 138] width 12 height 10
radio input "true"
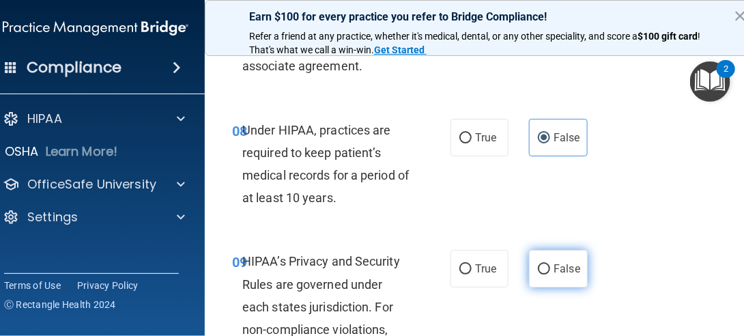
click at [564, 275] on label "False" at bounding box center [558, 269] width 58 height 38
click at [550, 274] on input "False" at bounding box center [544, 269] width 12 height 10
radio input "true"
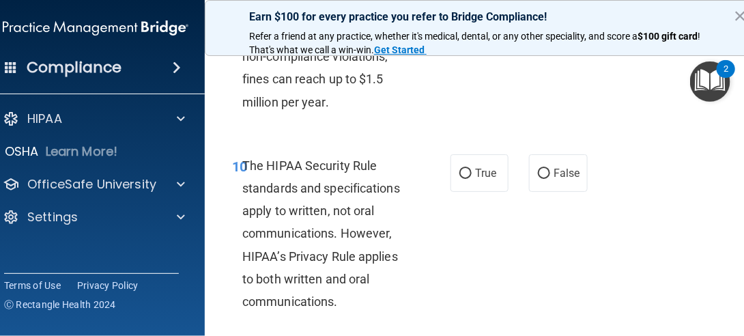
scroll to position [1569, 0]
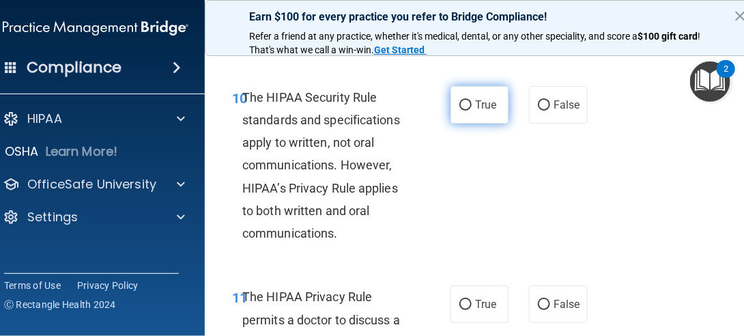
click at [496, 111] on label "True" at bounding box center [479, 105] width 58 height 38
click at [471, 111] on input "True" at bounding box center [465, 105] width 12 height 10
radio input "true"
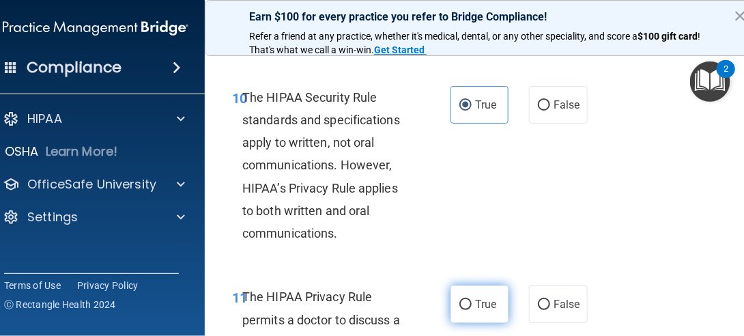
click at [486, 309] on span "True" at bounding box center [485, 303] width 21 height 13
click at [471, 309] on input "True" at bounding box center [465, 304] width 12 height 10
radio input "true"
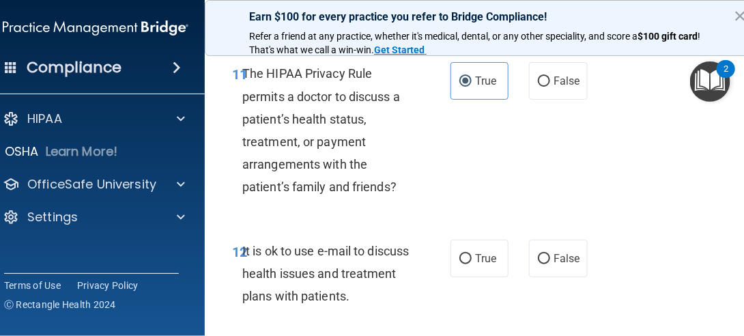
scroll to position [1842, 0]
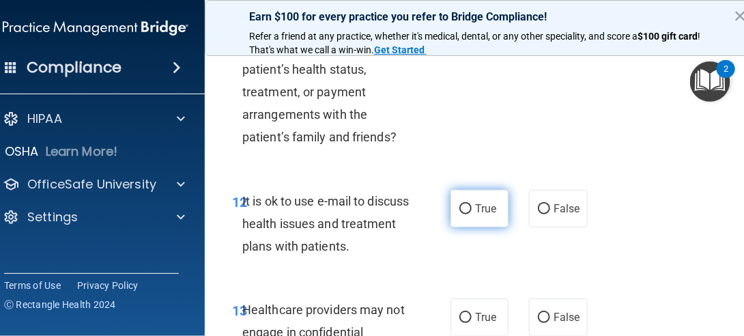
click at [478, 211] on span "True" at bounding box center [485, 208] width 21 height 13
click at [471, 211] on input "True" at bounding box center [465, 209] width 12 height 10
radio input "true"
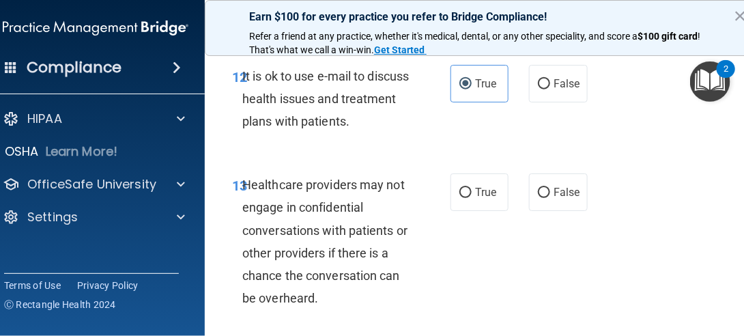
scroll to position [1978, 0]
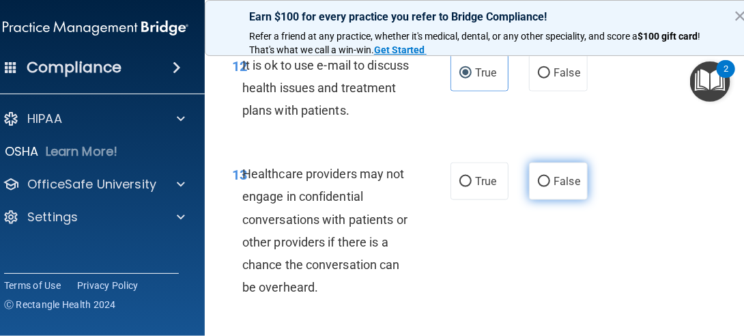
click at [578, 188] on label "False" at bounding box center [558, 181] width 58 height 38
click at [550, 187] on input "False" at bounding box center [544, 182] width 12 height 10
radio input "true"
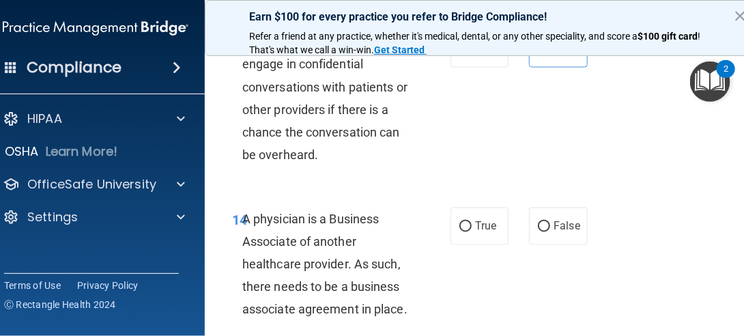
scroll to position [2115, 0]
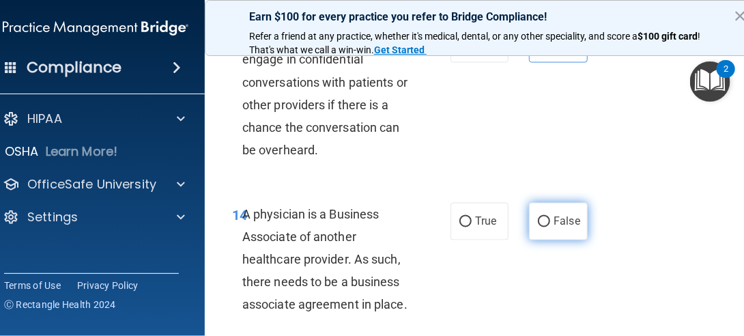
click at [557, 209] on label "False" at bounding box center [558, 222] width 58 height 38
click at [550, 217] on input "False" at bounding box center [544, 222] width 12 height 10
radio input "true"
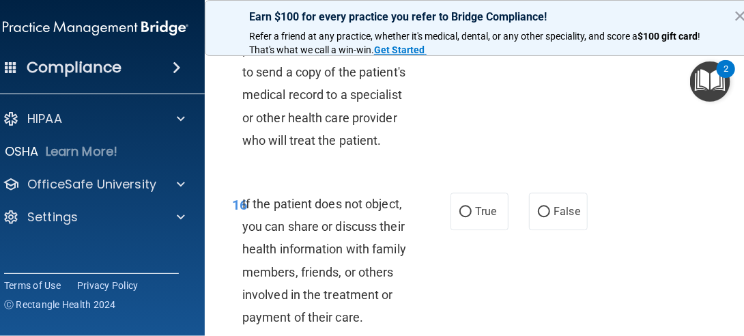
scroll to position [2388, 0]
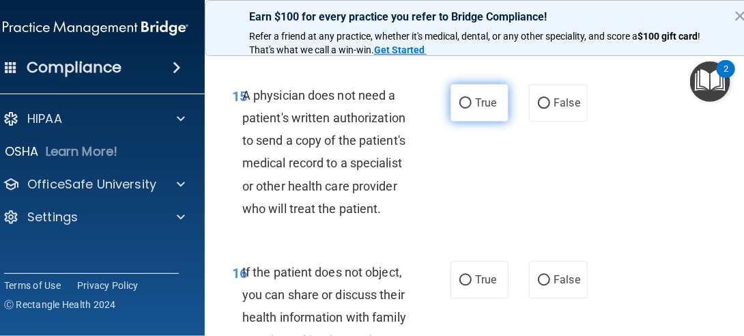
click at [475, 107] on span "True" at bounding box center [485, 102] width 21 height 13
click at [469, 107] on input "True" at bounding box center [465, 103] width 12 height 10
radio input "true"
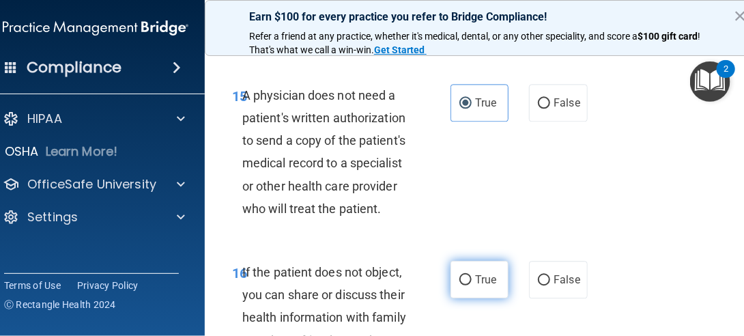
click at [475, 283] on span "True" at bounding box center [485, 279] width 21 height 13
click at [471, 283] on input "True" at bounding box center [465, 280] width 12 height 10
radio input "true"
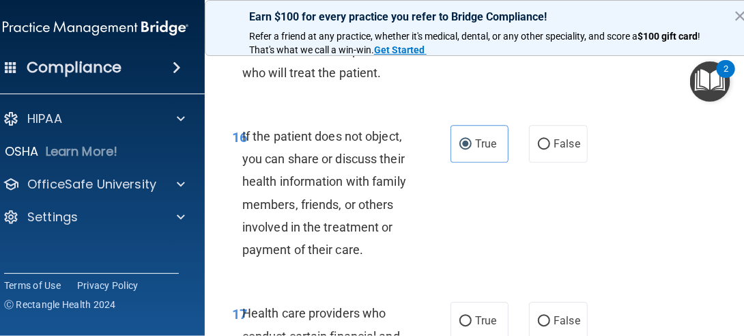
scroll to position [2592, 0]
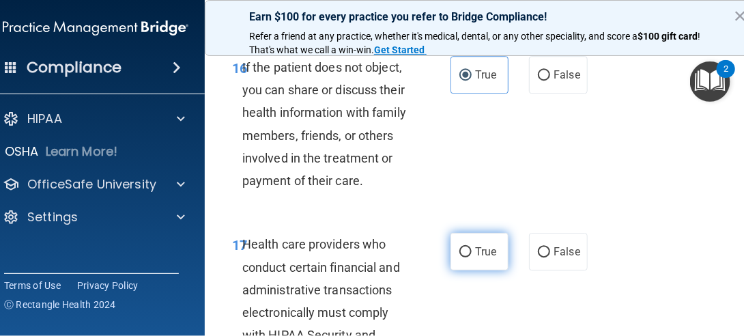
click at [475, 253] on span "True" at bounding box center [485, 251] width 21 height 13
click at [471, 253] on input "True" at bounding box center [465, 252] width 12 height 10
radio input "true"
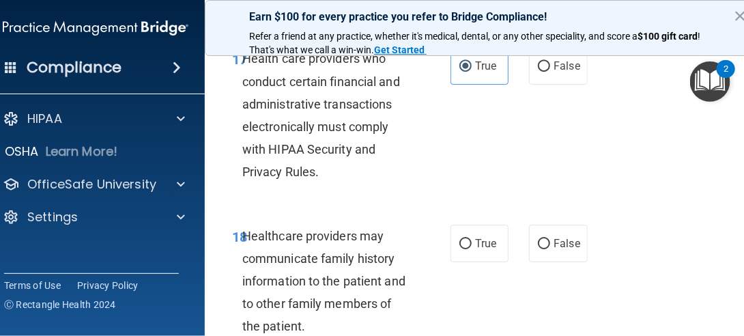
scroll to position [2796, 0]
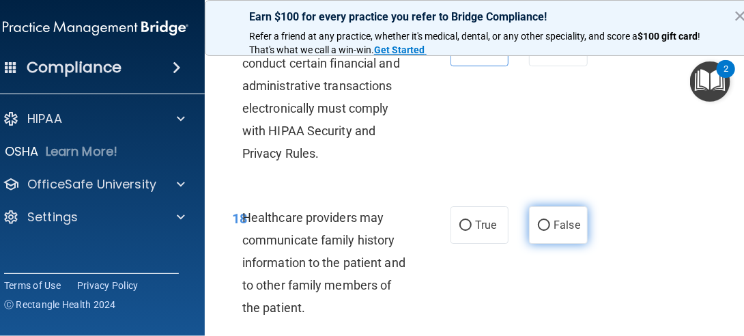
click at [569, 234] on label "False" at bounding box center [558, 225] width 58 height 38
click at [550, 231] on input "False" at bounding box center [544, 225] width 12 height 10
radio input "true"
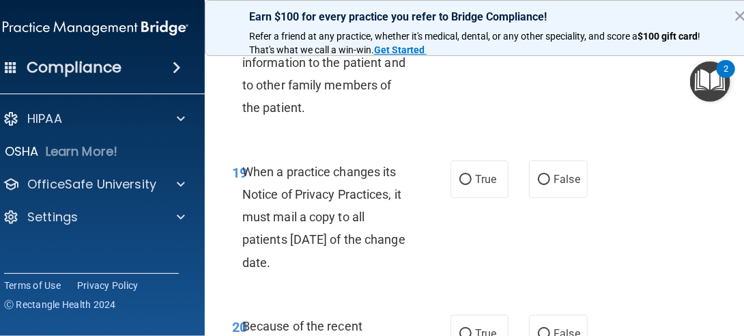
scroll to position [3002, 0]
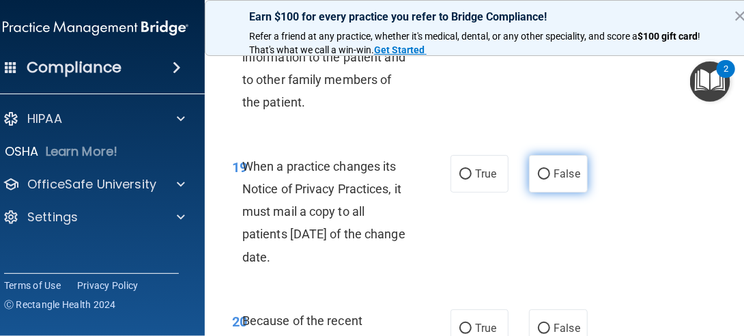
click at [545, 179] on label "False" at bounding box center [558, 174] width 58 height 38
click at [545, 179] on input "False" at bounding box center [544, 174] width 12 height 10
radio input "true"
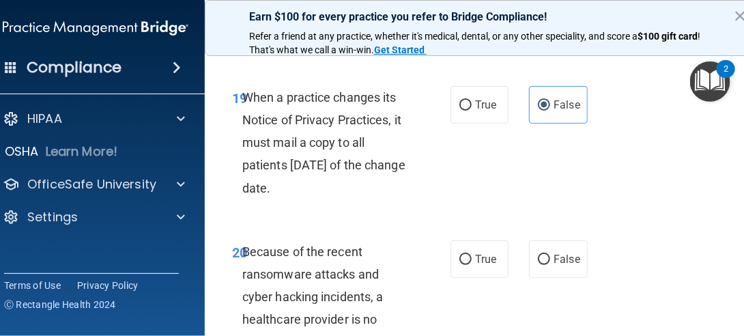
scroll to position [3138, 0]
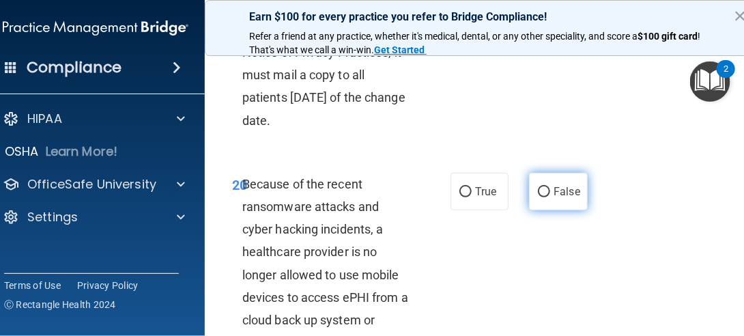
click at [559, 200] on label "False" at bounding box center [558, 192] width 58 height 38
click at [550, 197] on input "False" at bounding box center [544, 192] width 12 height 10
radio input "true"
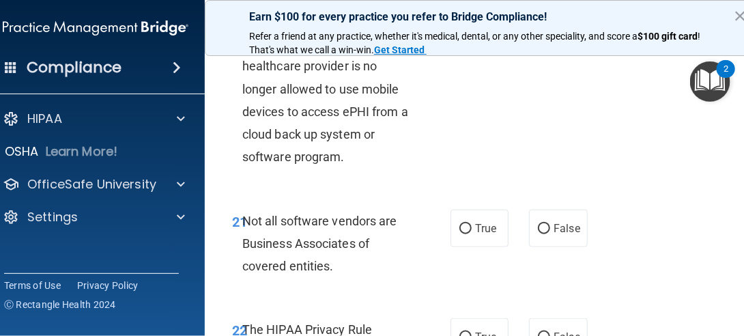
scroll to position [3342, 0]
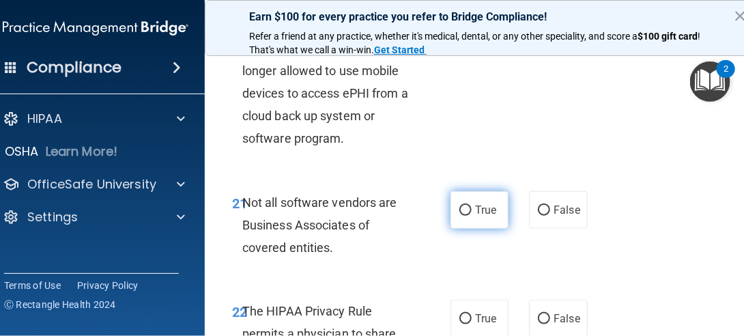
click at [475, 211] on span "True" at bounding box center [485, 209] width 21 height 13
click at [469, 211] on input "True" at bounding box center [465, 210] width 12 height 10
radio input "true"
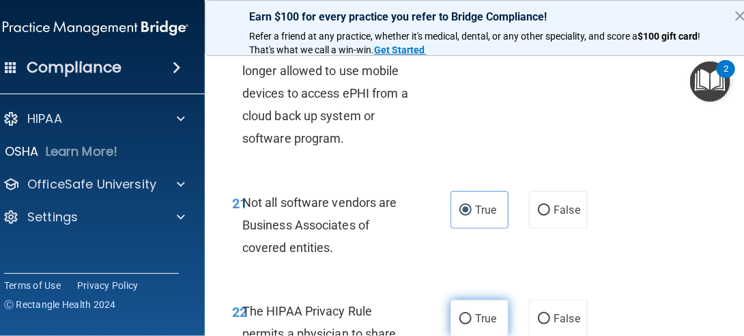
click at [475, 320] on span "True" at bounding box center [485, 318] width 21 height 13
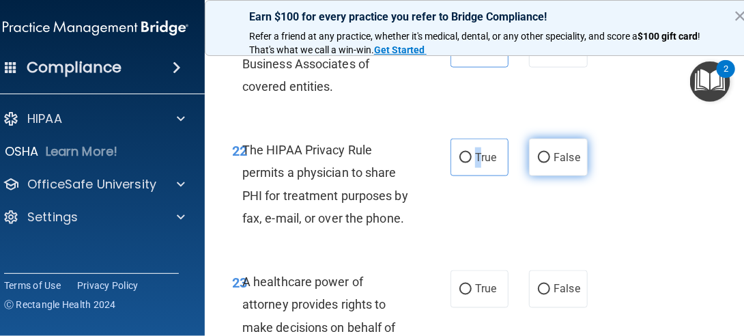
scroll to position [3479, 0]
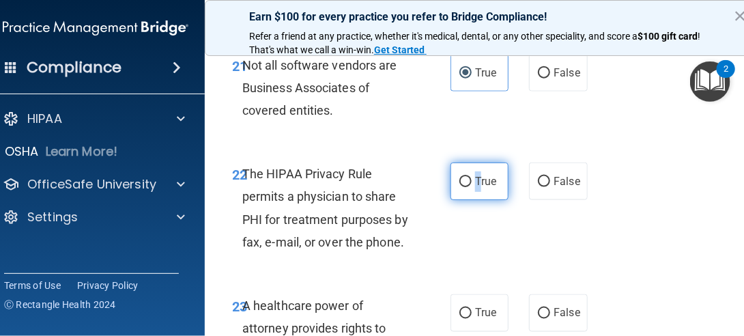
click at [459, 181] on input "True" at bounding box center [465, 182] width 12 height 10
radio input "true"
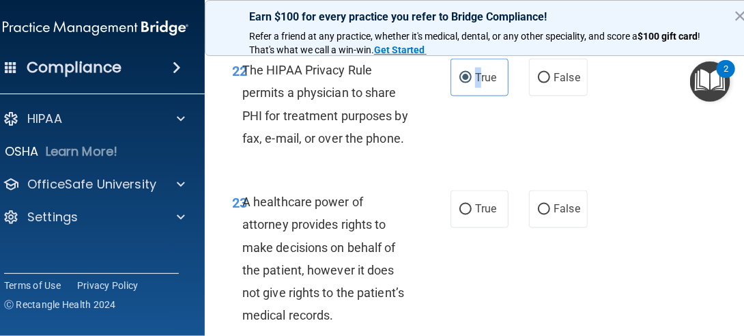
scroll to position [3615, 0]
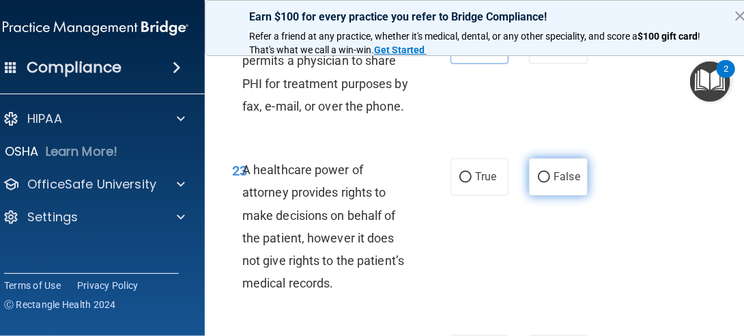
click at [536, 182] on label "False" at bounding box center [558, 177] width 58 height 38
click at [538, 182] on input "False" at bounding box center [544, 178] width 12 height 10
radio input "true"
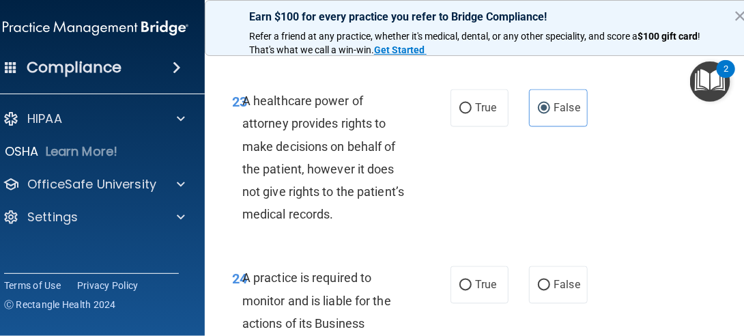
scroll to position [3752, 0]
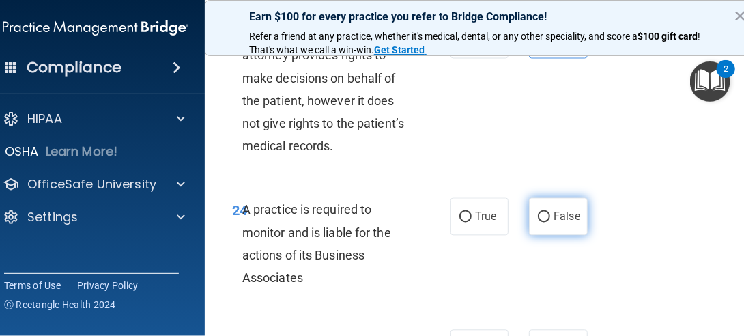
click at [553, 214] on span "False" at bounding box center [566, 216] width 27 height 13
click at [550, 214] on input "False" at bounding box center [544, 217] width 12 height 10
radio input "true"
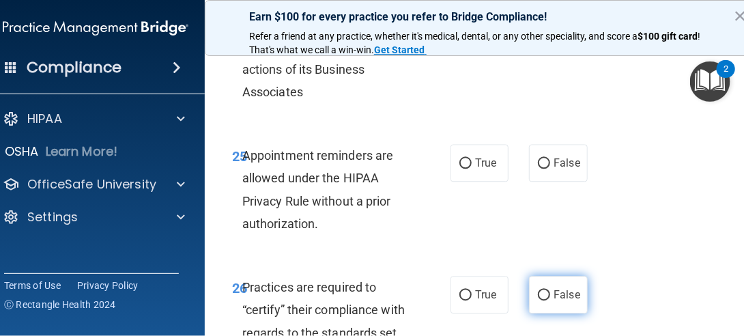
scroll to position [3957, 0]
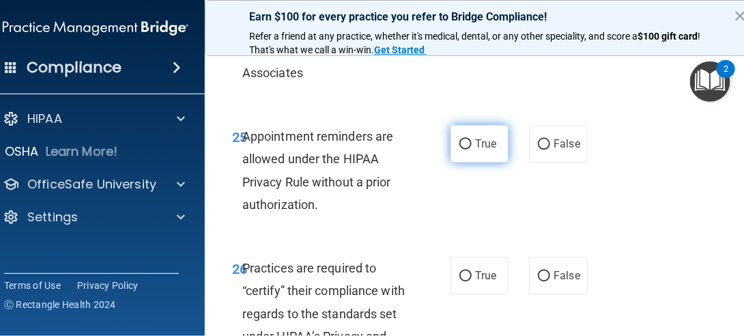
click at [473, 152] on label "True" at bounding box center [479, 144] width 58 height 38
click at [471, 149] on input "True" at bounding box center [465, 144] width 12 height 10
radio input "true"
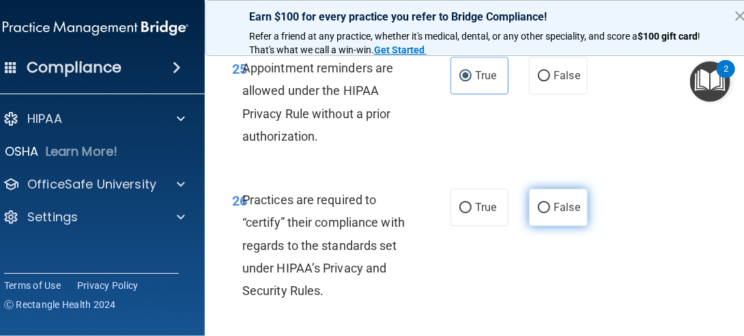
click at [564, 205] on span "False" at bounding box center [566, 207] width 27 height 13
click at [550, 205] on input "False" at bounding box center [544, 208] width 12 height 10
radio input "true"
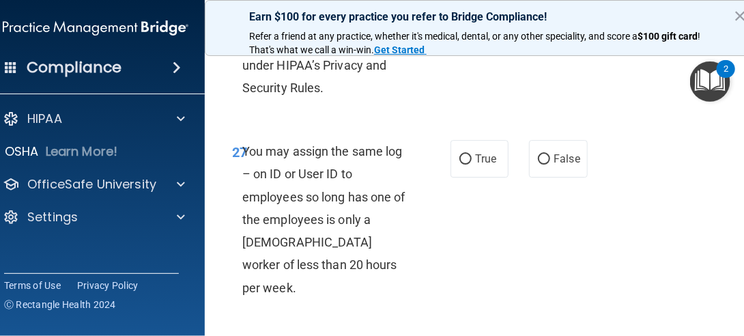
scroll to position [4230, 0]
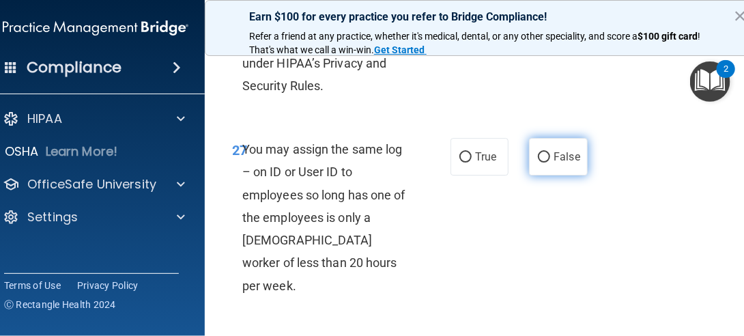
click at [553, 166] on label "False" at bounding box center [558, 157] width 58 height 38
click at [550, 162] on input "False" at bounding box center [544, 157] width 12 height 10
radio input "true"
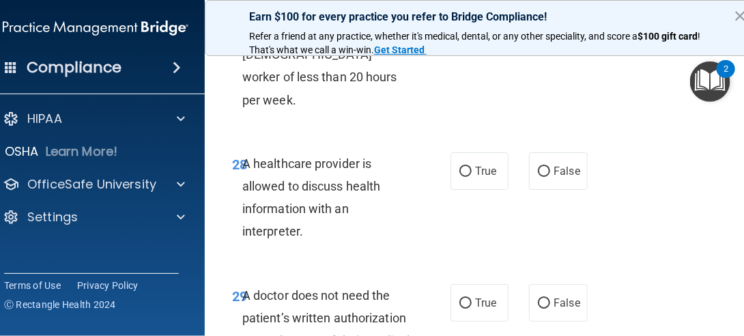
scroll to position [4434, 0]
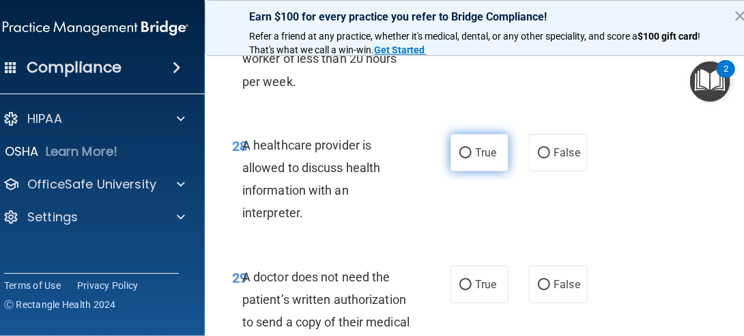
click at [465, 141] on label "True" at bounding box center [479, 153] width 58 height 38
click at [465, 148] on input "True" at bounding box center [465, 153] width 12 height 10
radio input "true"
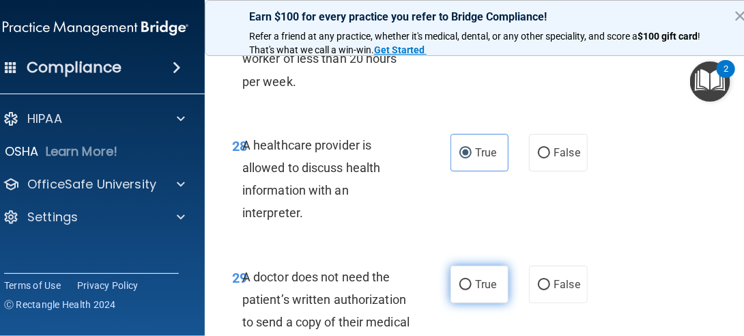
click at [483, 273] on label "True" at bounding box center [479, 284] width 58 height 38
click at [471, 280] on input "True" at bounding box center [465, 285] width 12 height 10
radio input "true"
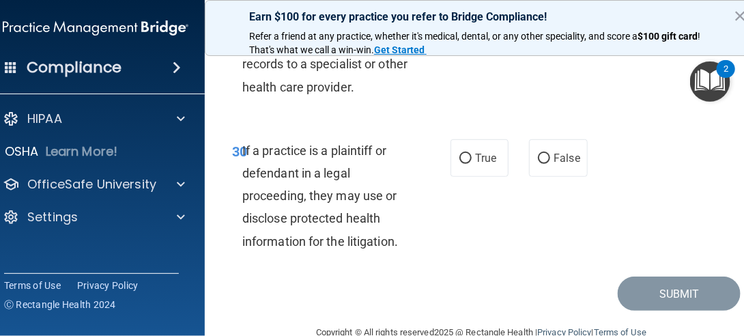
scroll to position [4720, 0]
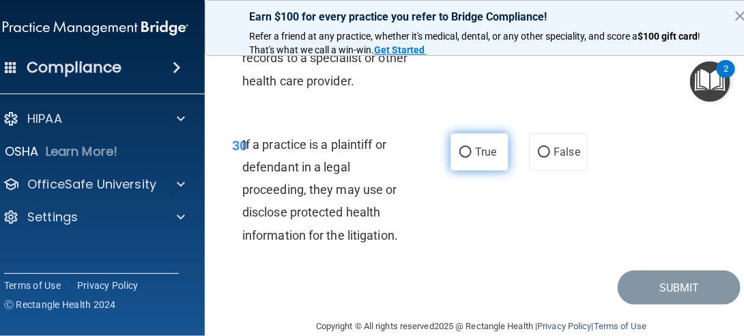
click at [485, 145] on span "True" at bounding box center [485, 151] width 21 height 13
click at [471, 147] on input "True" at bounding box center [465, 152] width 12 height 10
radio input "true"
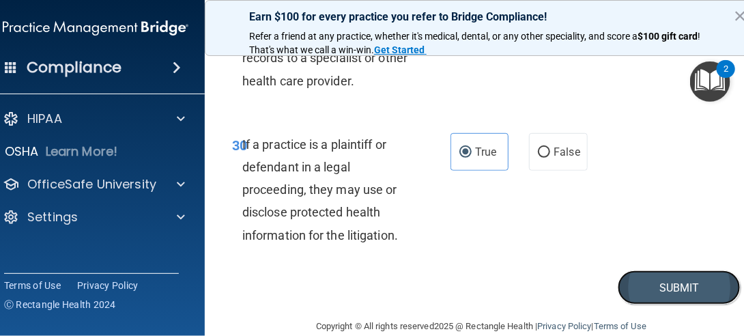
click at [677, 270] on button "Submit" at bounding box center [678, 287] width 123 height 35
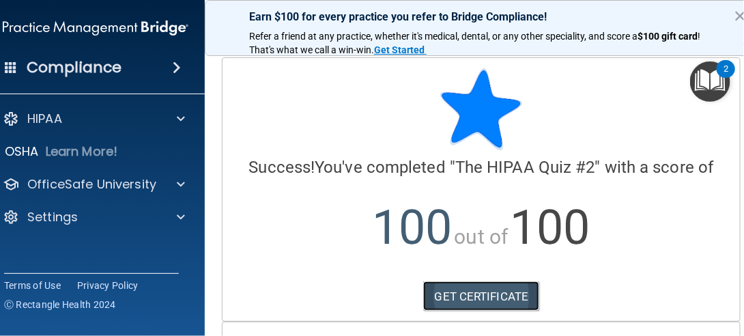
click at [493, 291] on link "GET CERTIFICATE" at bounding box center [481, 296] width 117 height 30
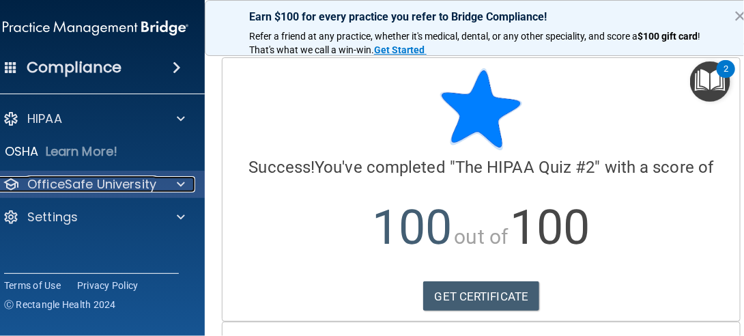
click at [180, 184] on div at bounding box center [179, 184] width 34 height 16
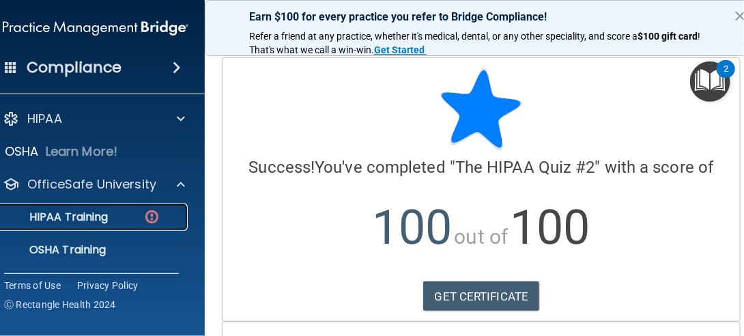
click at [90, 211] on p "HIPAA Training" at bounding box center [51, 217] width 113 height 14
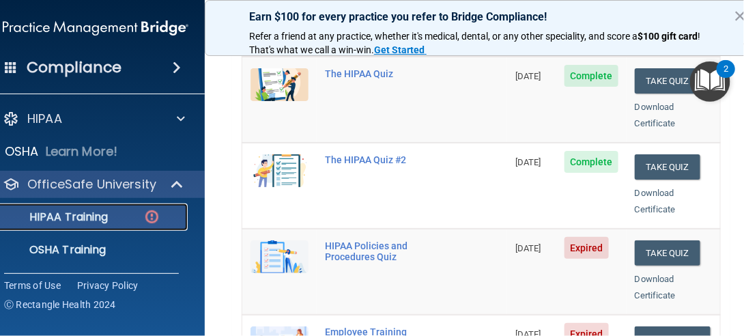
scroll to position [205, 0]
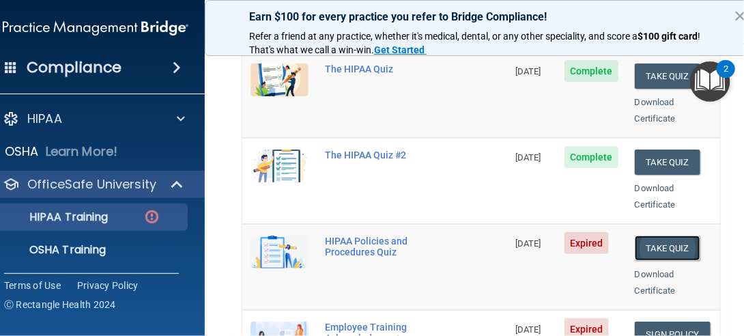
click at [672, 235] on button "Take Quiz" at bounding box center [666, 247] width 65 height 25
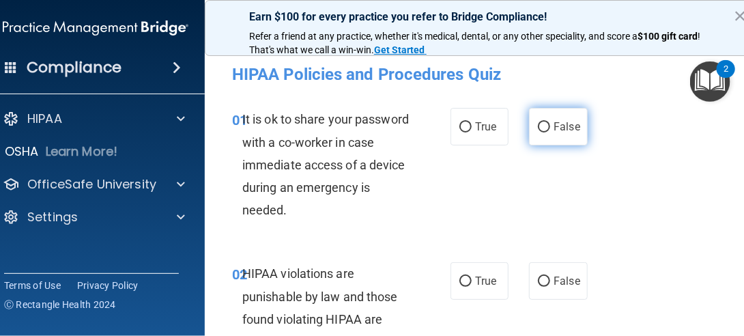
click at [558, 126] on span "False" at bounding box center [566, 126] width 27 height 13
click at [550, 126] on input "False" at bounding box center [544, 127] width 12 height 10
radio input "true"
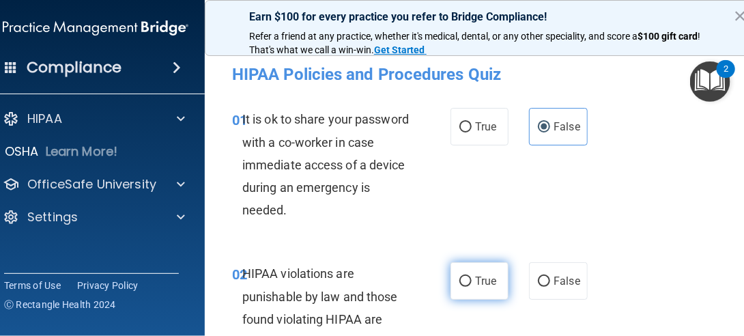
click at [477, 278] on span "True" at bounding box center [485, 280] width 21 height 13
click at [471, 278] on input "True" at bounding box center [465, 281] width 12 height 10
radio input "true"
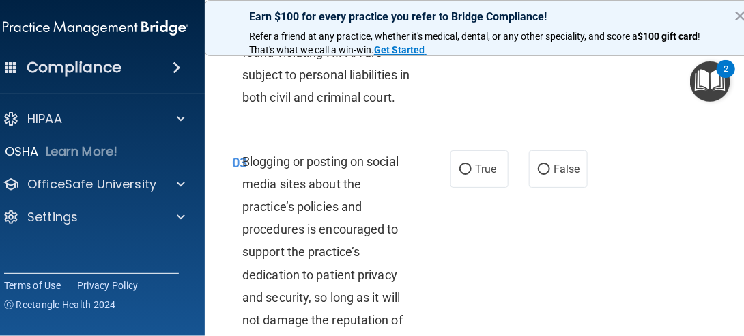
scroll to position [340, 0]
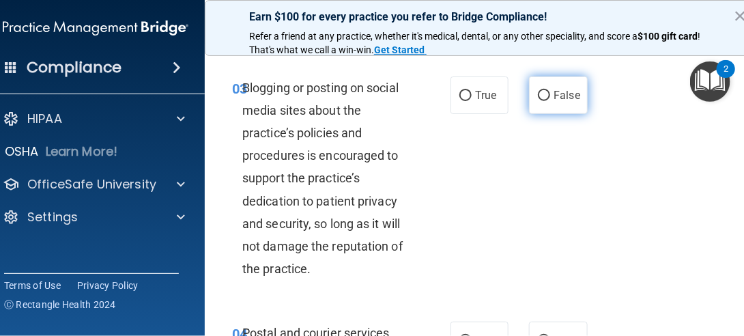
click at [564, 102] on span "False" at bounding box center [566, 95] width 27 height 13
click at [550, 101] on input "False" at bounding box center [544, 96] width 12 height 10
radio input "true"
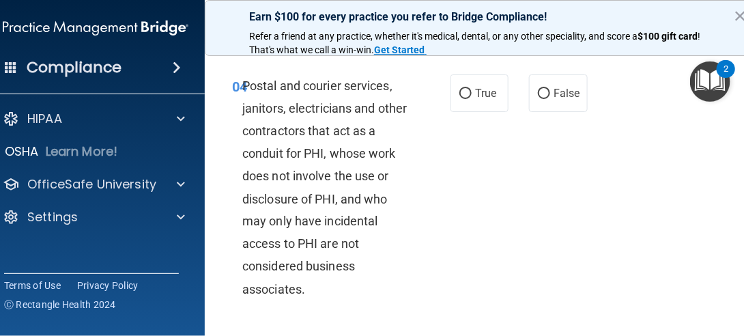
scroll to position [613, 0]
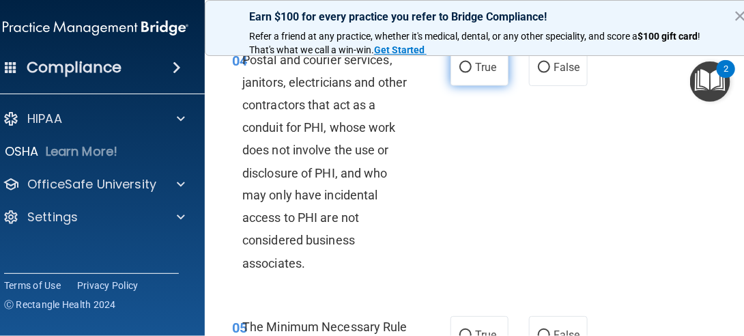
click at [468, 86] on label "True" at bounding box center [479, 67] width 58 height 38
click at [468, 73] on input "True" at bounding box center [465, 68] width 12 height 10
radio input "true"
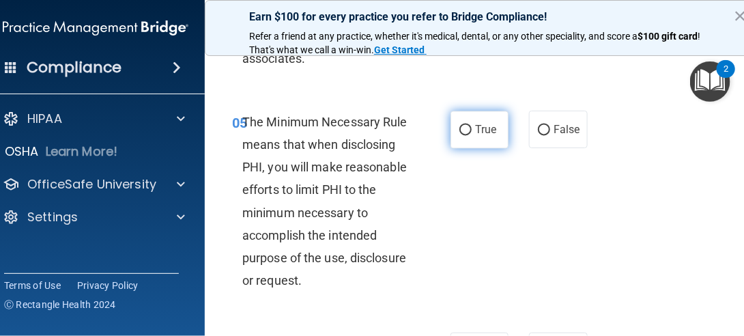
click at [477, 148] on label "True" at bounding box center [479, 130] width 58 height 38
click at [471, 135] on input "True" at bounding box center [465, 130] width 12 height 10
radio input "true"
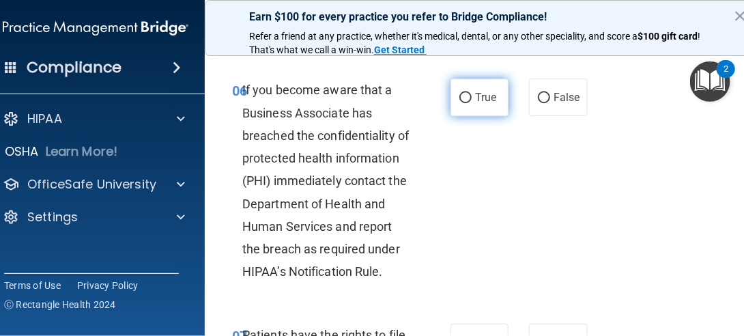
scroll to position [1092, 0]
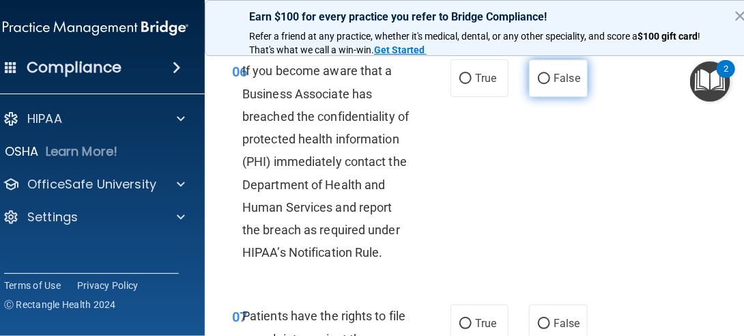
click at [553, 85] on span "False" at bounding box center [566, 78] width 27 height 13
click at [550, 84] on input "False" at bounding box center [544, 79] width 12 height 10
radio input "true"
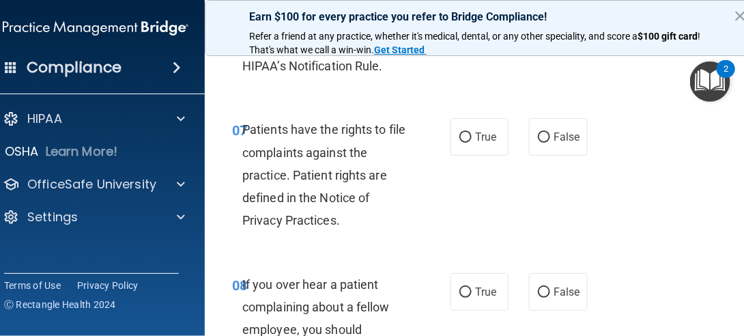
scroll to position [1296, 0]
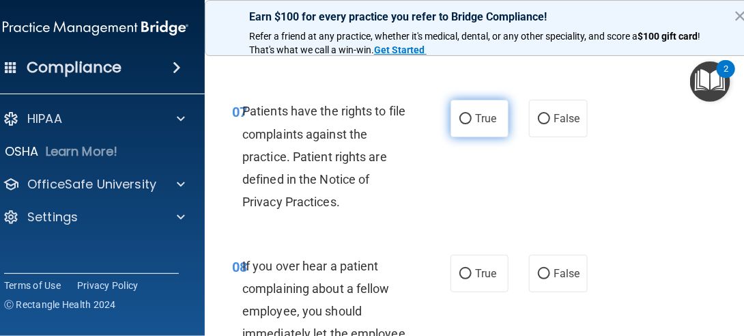
click at [488, 125] on span "True" at bounding box center [485, 118] width 21 height 13
click at [471, 124] on input "True" at bounding box center [465, 119] width 12 height 10
radio input "true"
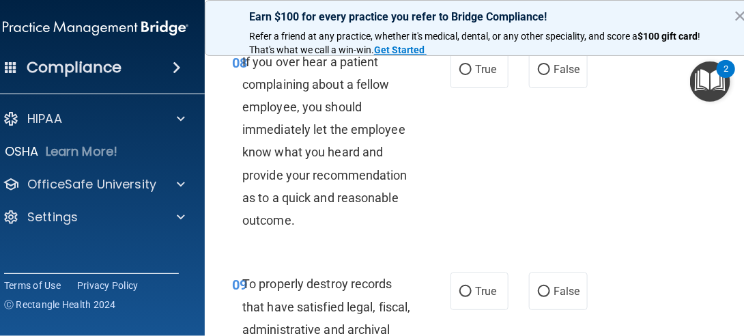
scroll to position [1501, 0]
click at [542, 87] on label "False" at bounding box center [558, 69] width 58 height 38
click at [542, 74] on input "False" at bounding box center [544, 69] width 12 height 10
radio input "true"
click at [564, 299] on label "False" at bounding box center [558, 291] width 58 height 38
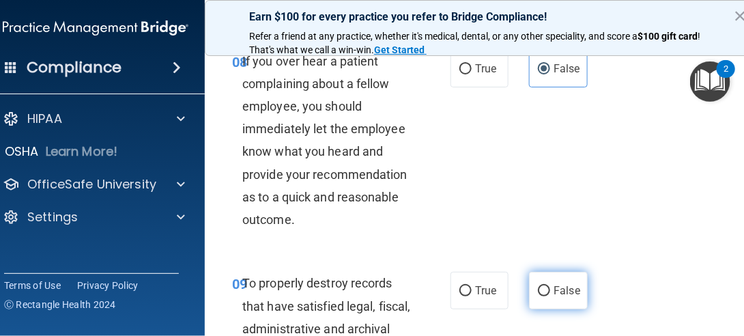
click at [550, 296] on input "False" at bounding box center [544, 291] width 12 height 10
radio input "true"
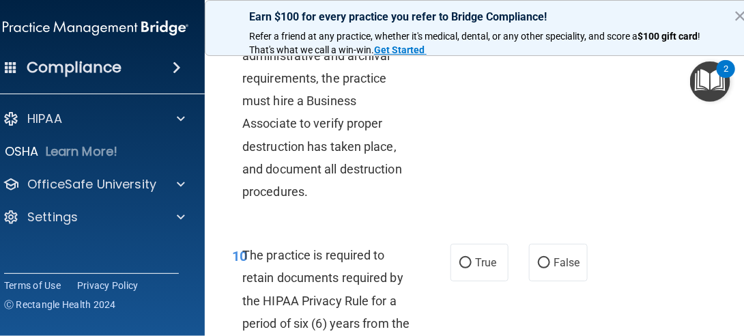
scroll to position [1842, 0]
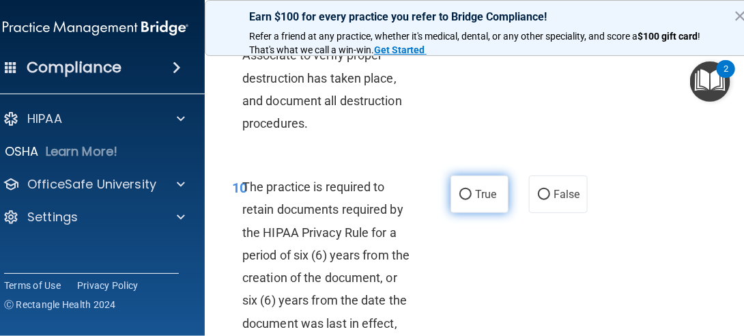
click at [473, 213] on label "True" at bounding box center [479, 194] width 58 height 38
click at [471, 200] on input "True" at bounding box center [465, 195] width 12 height 10
radio input "true"
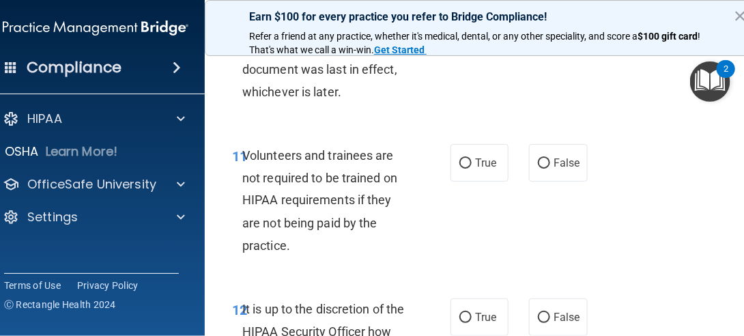
scroll to position [2115, 0]
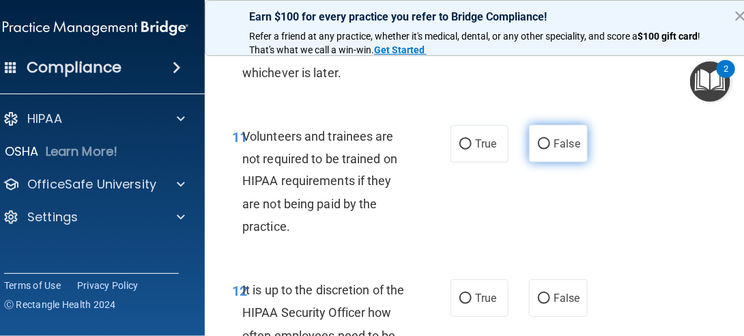
drag, startPoint x: 565, startPoint y: 169, endPoint x: 564, endPoint y: 177, distance: 8.2
click at [564, 150] on span "False" at bounding box center [566, 143] width 27 height 13
click at [550, 149] on input "False" at bounding box center [544, 144] width 12 height 10
radio input "true"
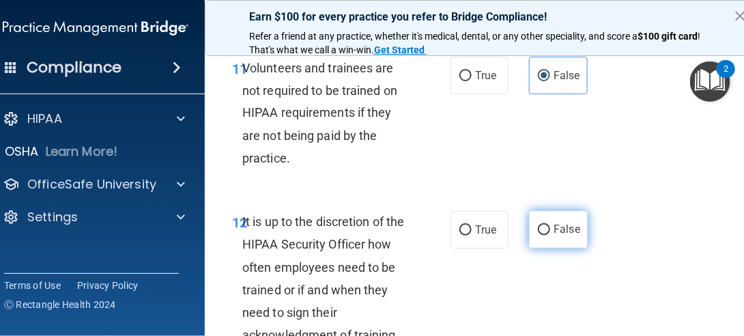
click at [546, 248] on label "False" at bounding box center [558, 230] width 58 height 38
click at [546, 235] on input "False" at bounding box center [544, 230] width 12 height 10
radio input "true"
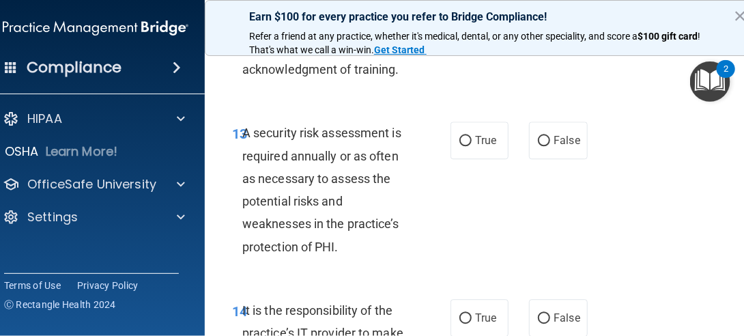
scroll to position [2456, 0]
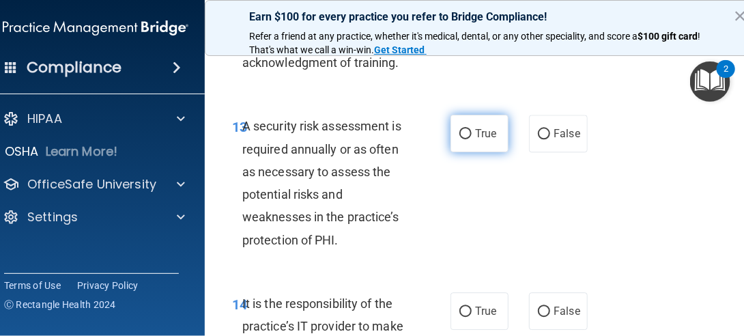
click at [475, 152] on label "True" at bounding box center [479, 134] width 58 height 38
click at [471, 139] on input "True" at bounding box center [465, 134] width 12 height 10
radio input "true"
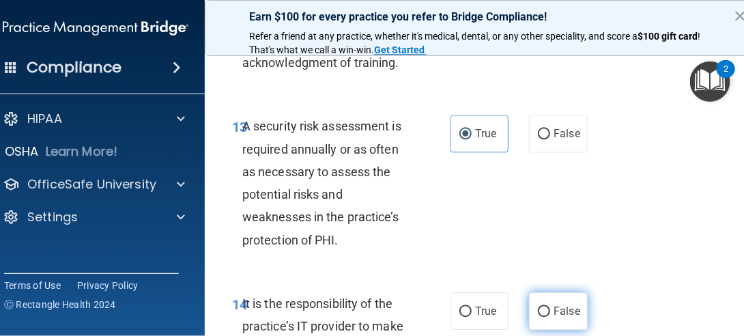
click at [559, 324] on label "False" at bounding box center [558, 311] width 58 height 38
click at [550, 317] on input "False" at bounding box center [544, 311] width 12 height 10
radio input "true"
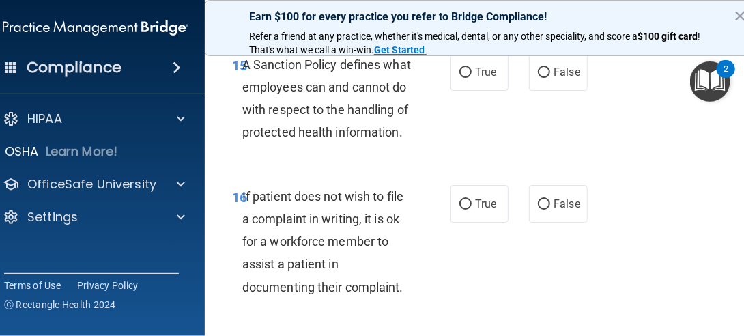
scroll to position [2868, 0]
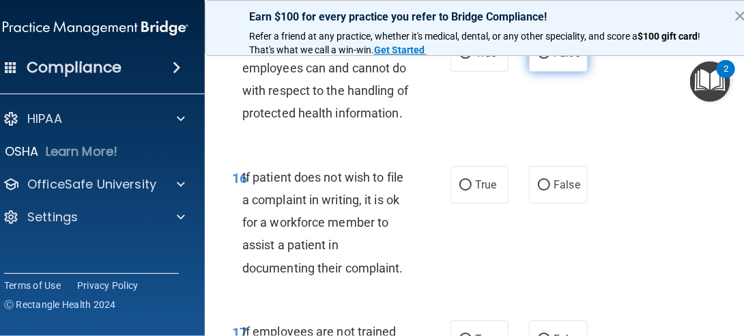
click at [558, 59] on span "False" at bounding box center [566, 52] width 27 height 13
click at [550, 59] on input "False" at bounding box center [544, 53] width 12 height 10
radio input "true"
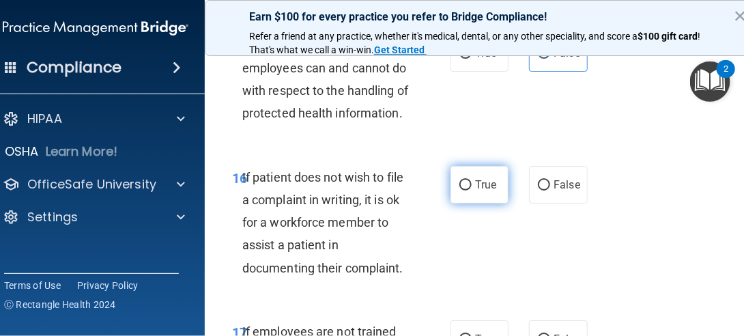
click at [486, 191] on span "True" at bounding box center [485, 184] width 21 height 13
click at [471, 190] on input "True" at bounding box center [465, 185] width 12 height 10
radio input "true"
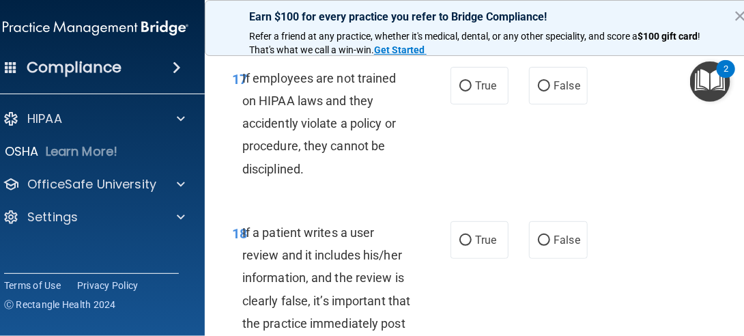
scroll to position [3141, 0]
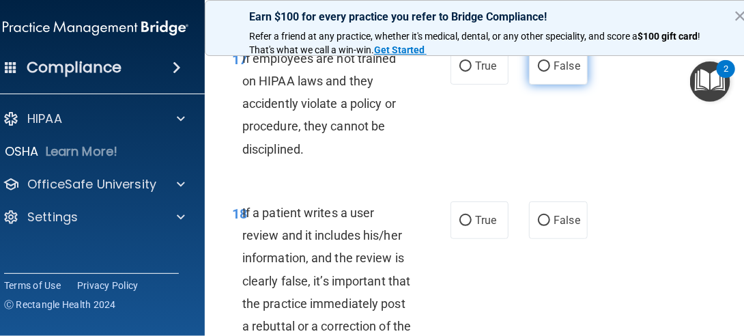
click at [566, 85] on label "False" at bounding box center [558, 66] width 58 height 38
click at [550, 72] on input "False" at bounding box center [544, 66] width 12 height 10
radio input "true"
drag, startPoint x: 569, startPoint y: 260, endPoint x: 589, endPoint y: 256, distance: 20.9
click at [569, 226] on span "False" at bounding box center [566, 220] width 27 height 13
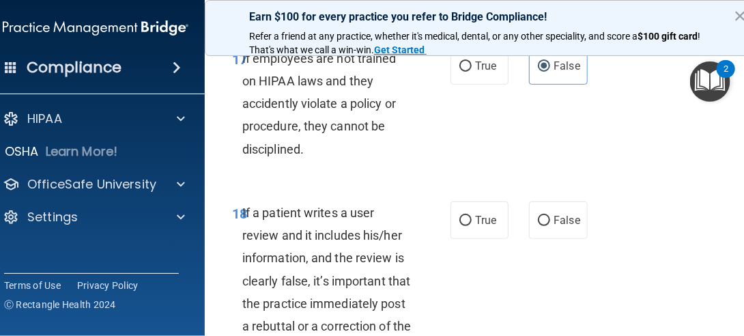
click at [550, 226] on input "False" at bounding box center [544, 221] width 12 height 10
radio input "true"
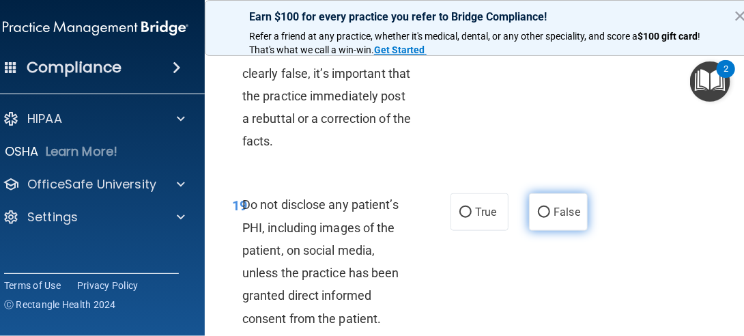
scroll to position [3414, 0]
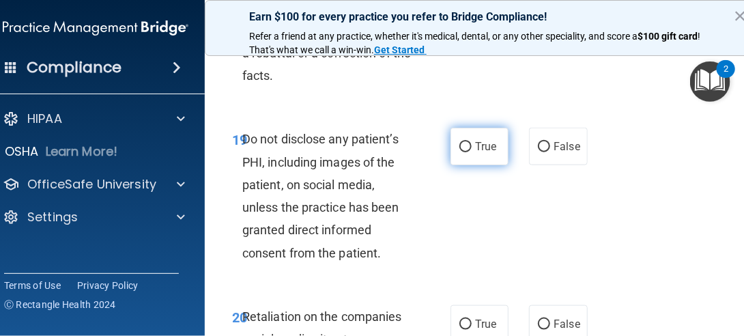
click at [486, 165] on label "True" at bounding box center [479, 147] width 58 height 38
click at [471, 152] on input "True" at bounding box center [465, 147] width 12 height 10
radio input "true"
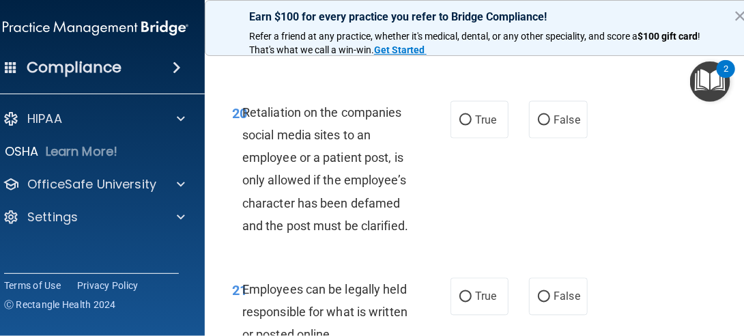
scroll to position [3687, 0]
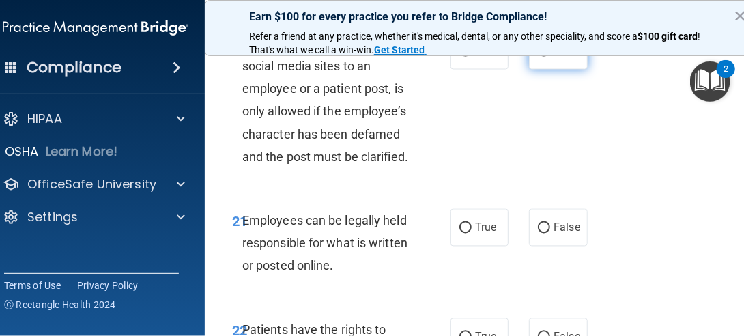
click at [571, 57] on span "False" at bounding box center [566, 50] width 27 height 13
click at [550, 57] on input "False" at bounding box center [544, 51] width 12 height 10
radio input "true"
click at [465, 233] on input "True" at bounding box center [465, 228] width 12 height 10
radio input "true"
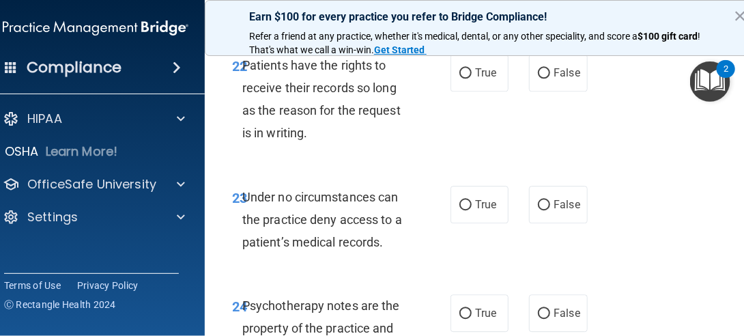
scroll to position [3960, 0]
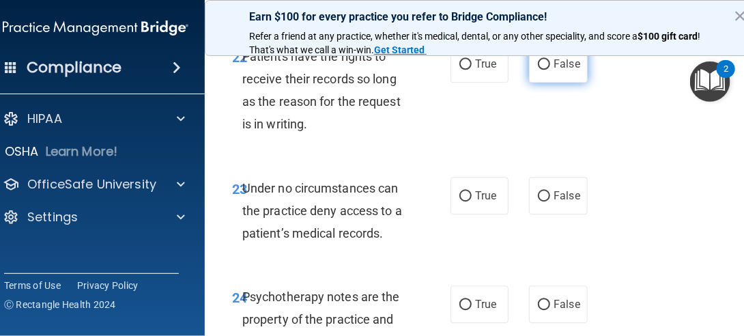
click at [579, 83] on label "False" at bounding box center [558, 64] width 58 height 38
click at [550, 70] on input "False" at bounding box center [544, 64] width 12 height 10
radio input "true"
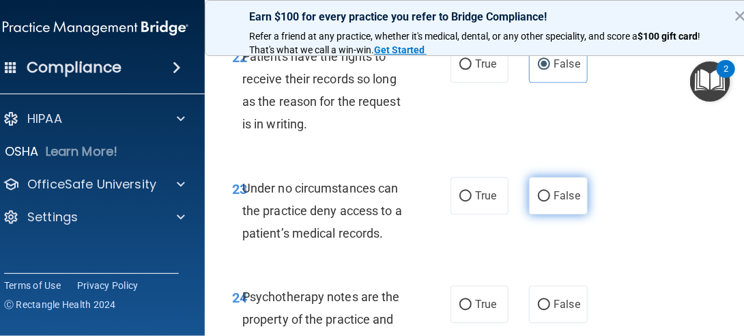
click at [564, 202] on span "False" at bounding box center [566, 195] width 27 height 13
click at [550, 201] on input "False" at bounding box center [544, 196] width 12 height 10
radio input "true"
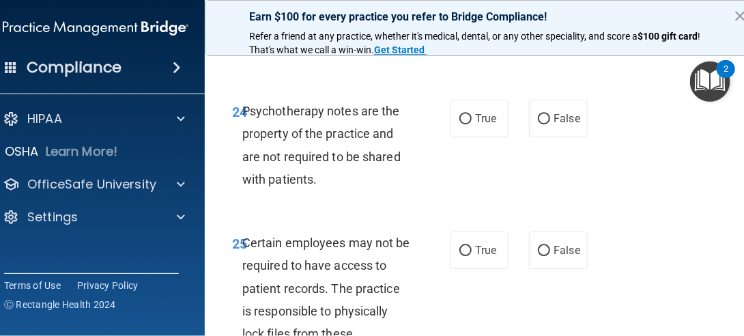
scroll to position [4164, 0]
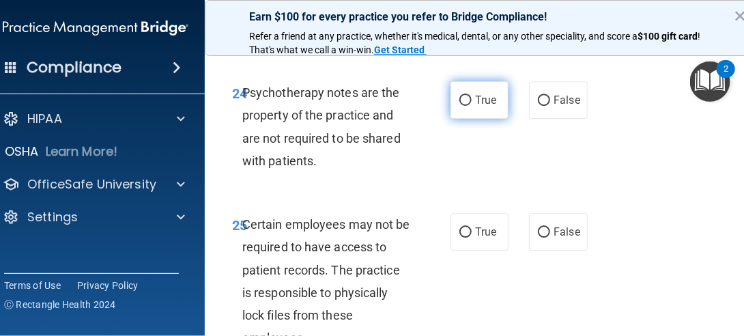
drag, startPoint x: 473, startPoint y: 153, endPoint x: 477, endPoint y: 160, distance: 7.0
click at [476, 119] on label "True" at bounding box center [479, 100] width 58 height 38
click at [471, 106] on input "True" at bounding box center [465, 101] width 12 height 10
radio input "true"
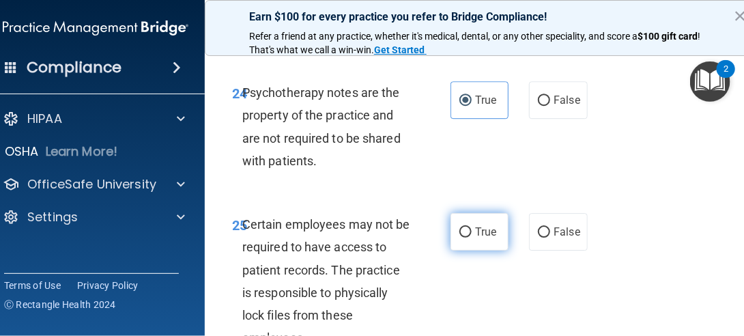
click at [475, 238] on span "True" at bounding box center [485, 231] width 21 height 13
click at [471, 237] on input "True" at bounding box center [465, 232] width 12 height 10
radio input "true"
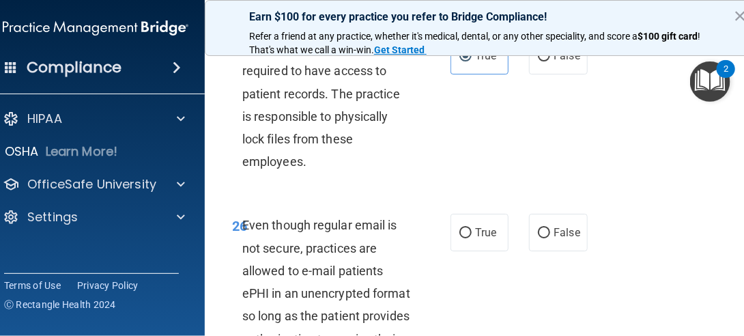
scroll to position [4368, 0]
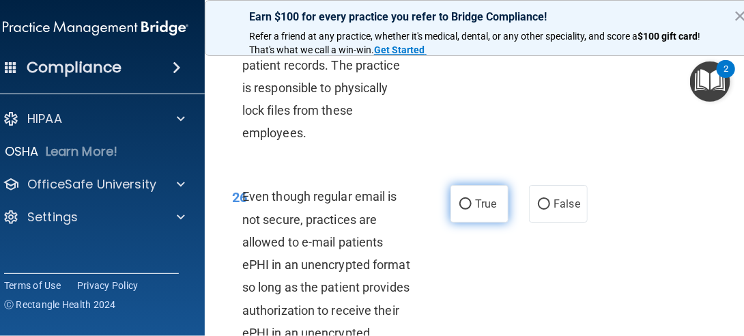
click at [482, 210] on span "True" at bounding box center [485, 203] width 21 height 13
click at [471, 209] on input "True" at bounding box center [465, 204] width 12 height 10
radio input "true"
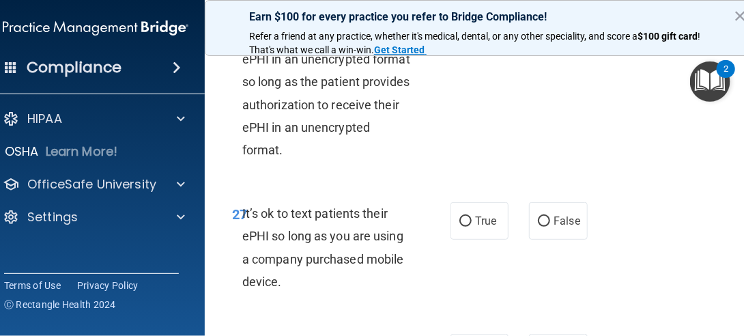
scroll to position [4641, 0]
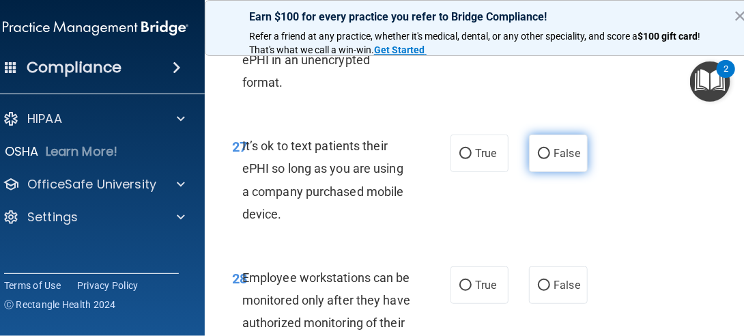
click at [559, 160] on span "False" at bounding box center [566, 153] width 27 height 13
click at [550, 159] on input "False" at bounding box center [544, 154] width 12 height 10
radio input "true"
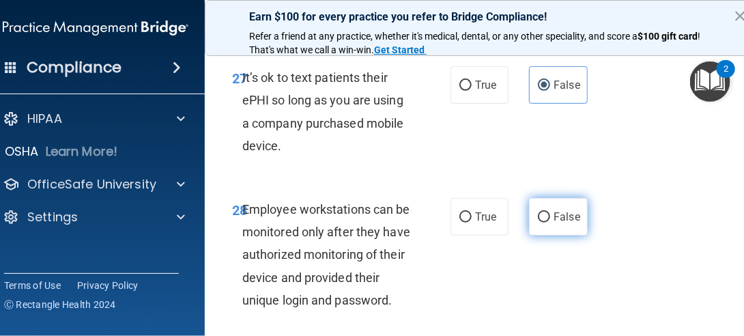
click at [565, 223] on span "False" at bounding box center [566, 216] width 27 height 13
click at [550, 222] on input "False" at bounding box center [544, 217] width 12 height 10
radio input "true"
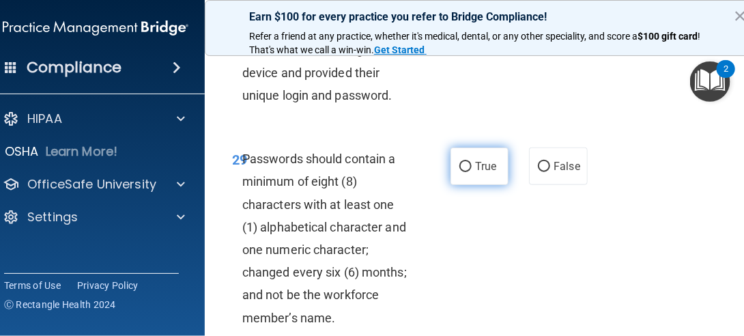
click at [492, 185] on label "True" at bounding box center [479, 166] width 58 height 38
click at [471, 172] on input "True" at bounding box center [465, 167] width 12 height 10
radio input "true"
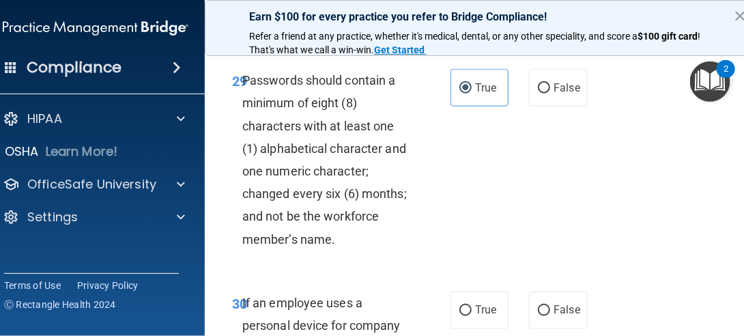
scroll to position [5051, 0]
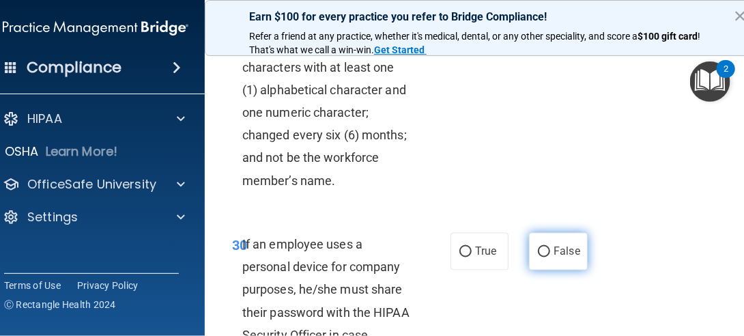
click at [554, 270] on label "False" at bounding box center [558, 252] width 58 height 38
click at [550, 257] on input "False" at bounding box center [544, 252] width 12 height 10
radio input "true"
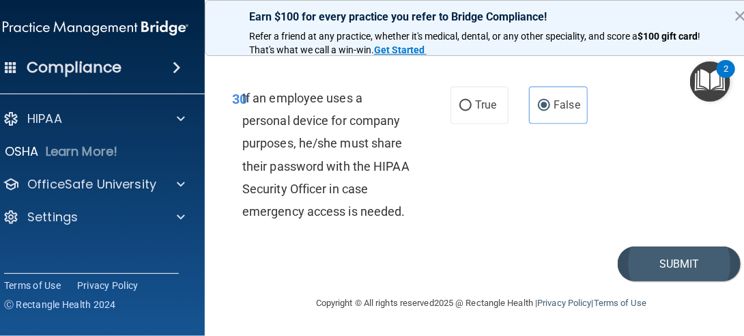
scroll to position [5241, 0]
click at [683, 265] on button "Submit" at bounding box center [678, 263] width 123 height 35
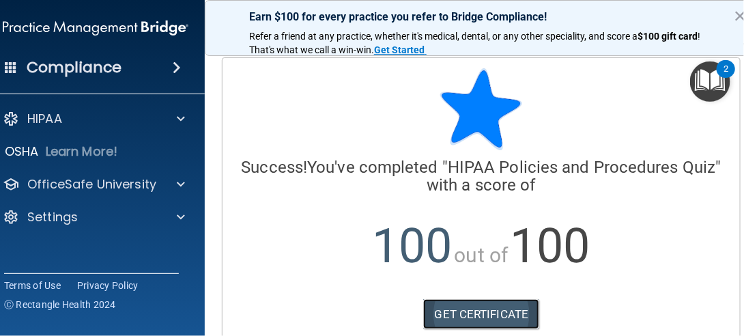
click at [488, 314] on link "GET CERTIFICATE" at bounding box center [481, 314] width 117 height 30
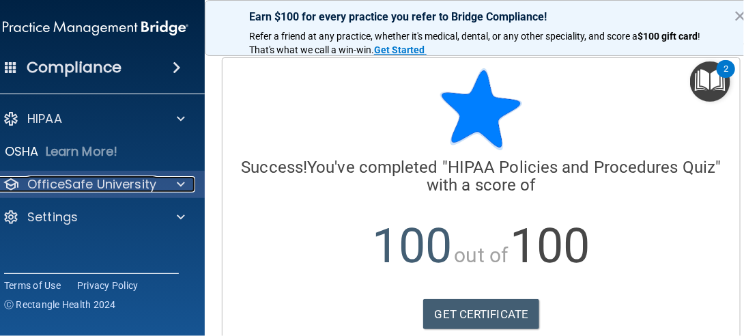
click at [177, 184] on span at bounding box center [181, 184] width 8 height 16
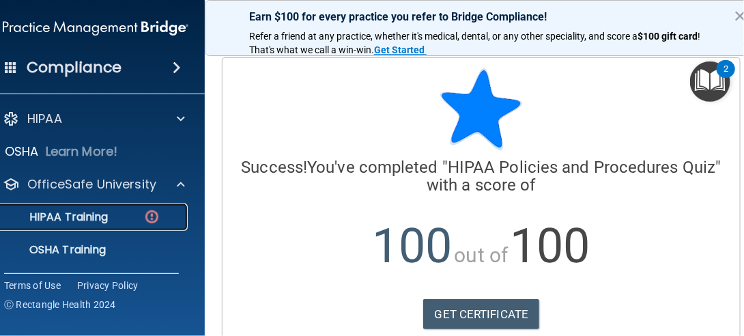
click at [111, 218] on div "HIPAA Training" at bounding box center [88, 217] width 186 height 14
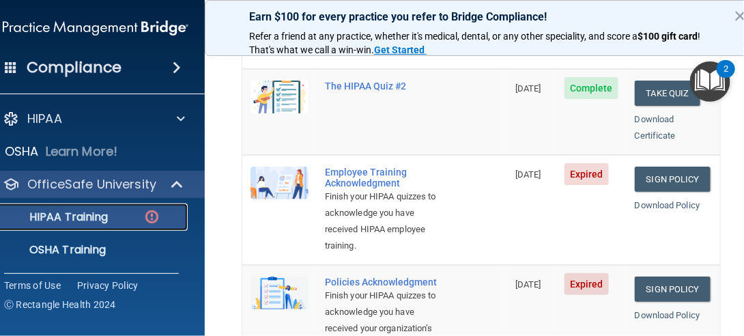
scroll to position [340, 0]
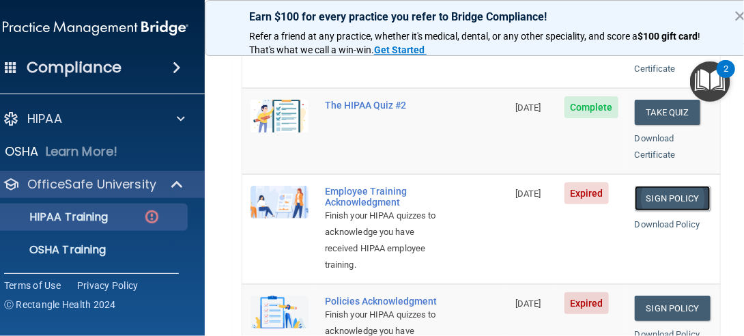
click at [662, 186] on link "Sign Policy" at bounding box center [672, 198] width 76 height 25
click at [668, 295] on link "Sign Policy" at bounding box center [672, 307] width 76 height 25
click at [105, 179] on p "OfficeSafe University" at bounding box center [91, 184] width 129 height 16
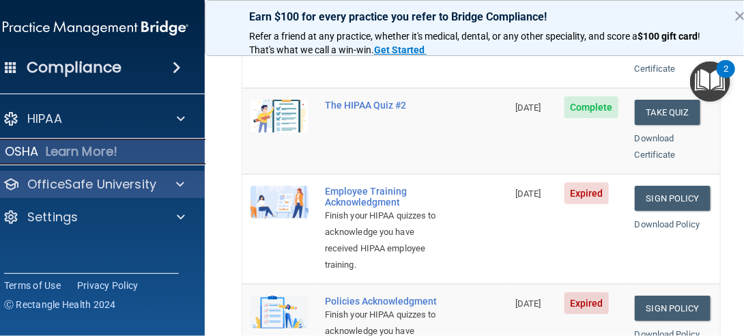
click at [102, 151] on p "Learn More!" at bounding box center [82, 151] width 72 height 16
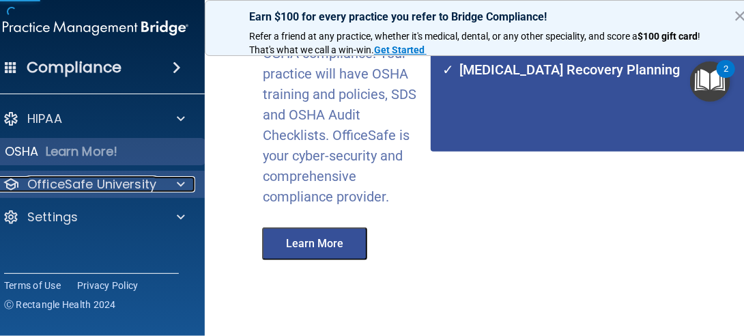
click at [97, 177] on p "OfficeSafe University" at bounding box center [91, 184] width 129 height 16
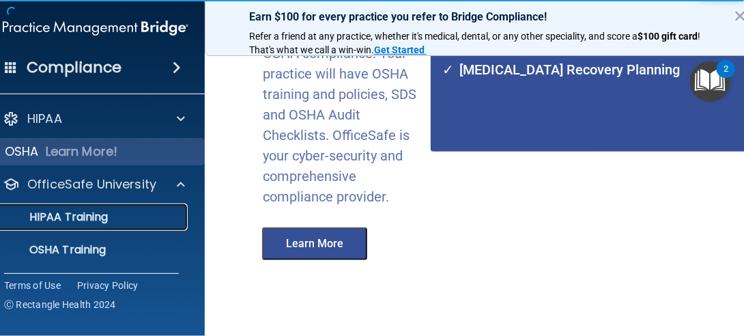
click at [93, 220] on p "HIPAA Training" at bounding box center [51, 217] width 113 height 14
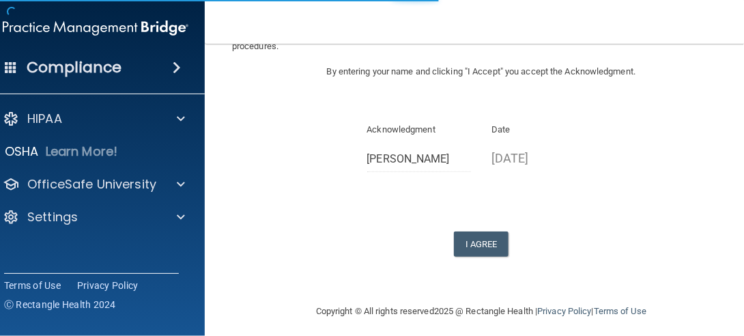
scroll to position [157, 0]
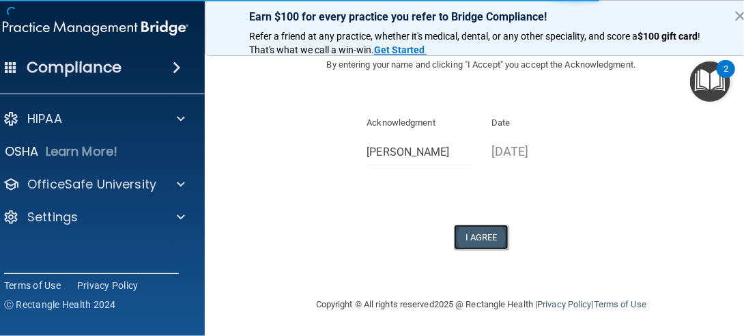
click at [494, 233] on button "I Agree" at bounding box center [481, 236] width 55 height 25
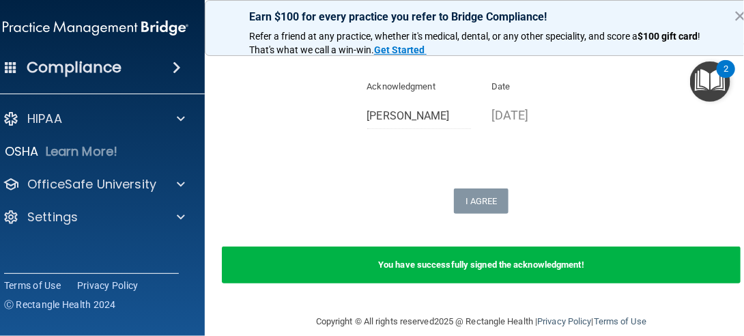
scroll to position [210, 0]
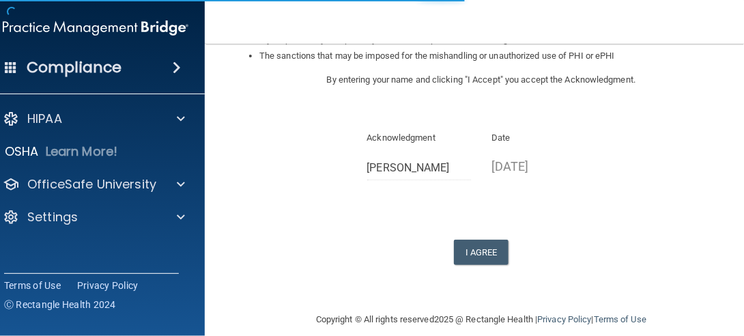
scroll to position [289, 0]
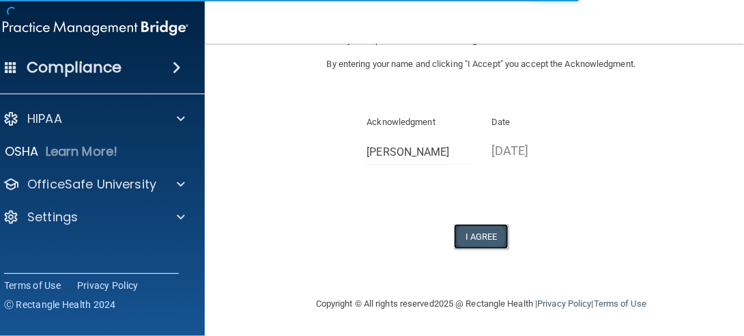
click at [483, 229] on button "I Agree" at bounding box center [481, 236] width 55 height 25
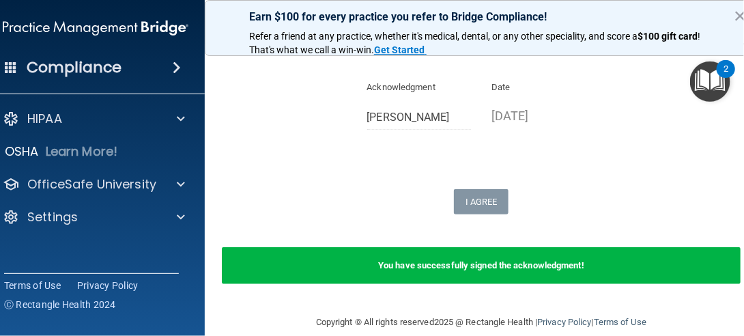
scroll to position [341, 0]
